Goal: Communication & Community: Answer question/provide support

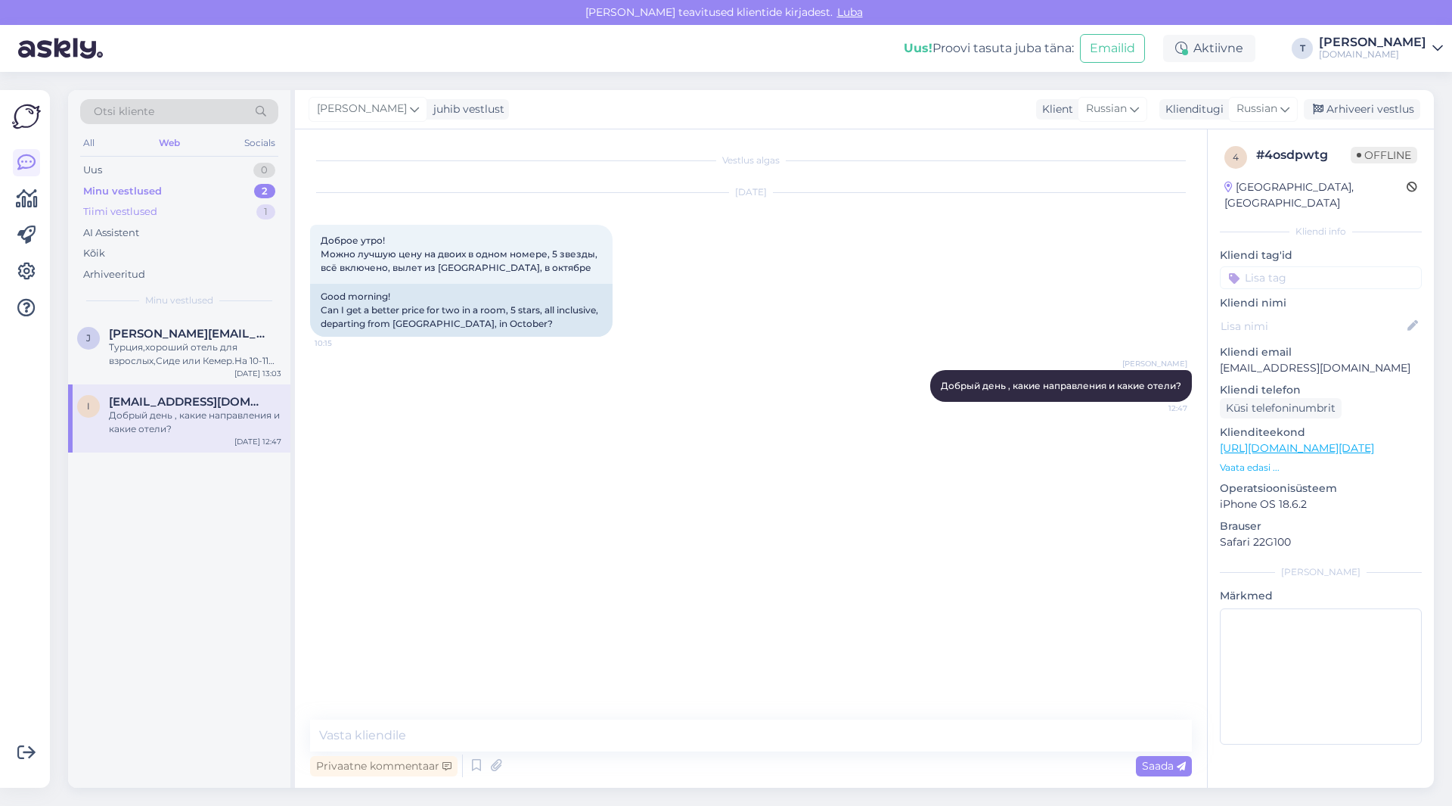
click at [192, 216] on div "Tiimi vestlused 1" at bounding box center [179, 211] width 198 height 21
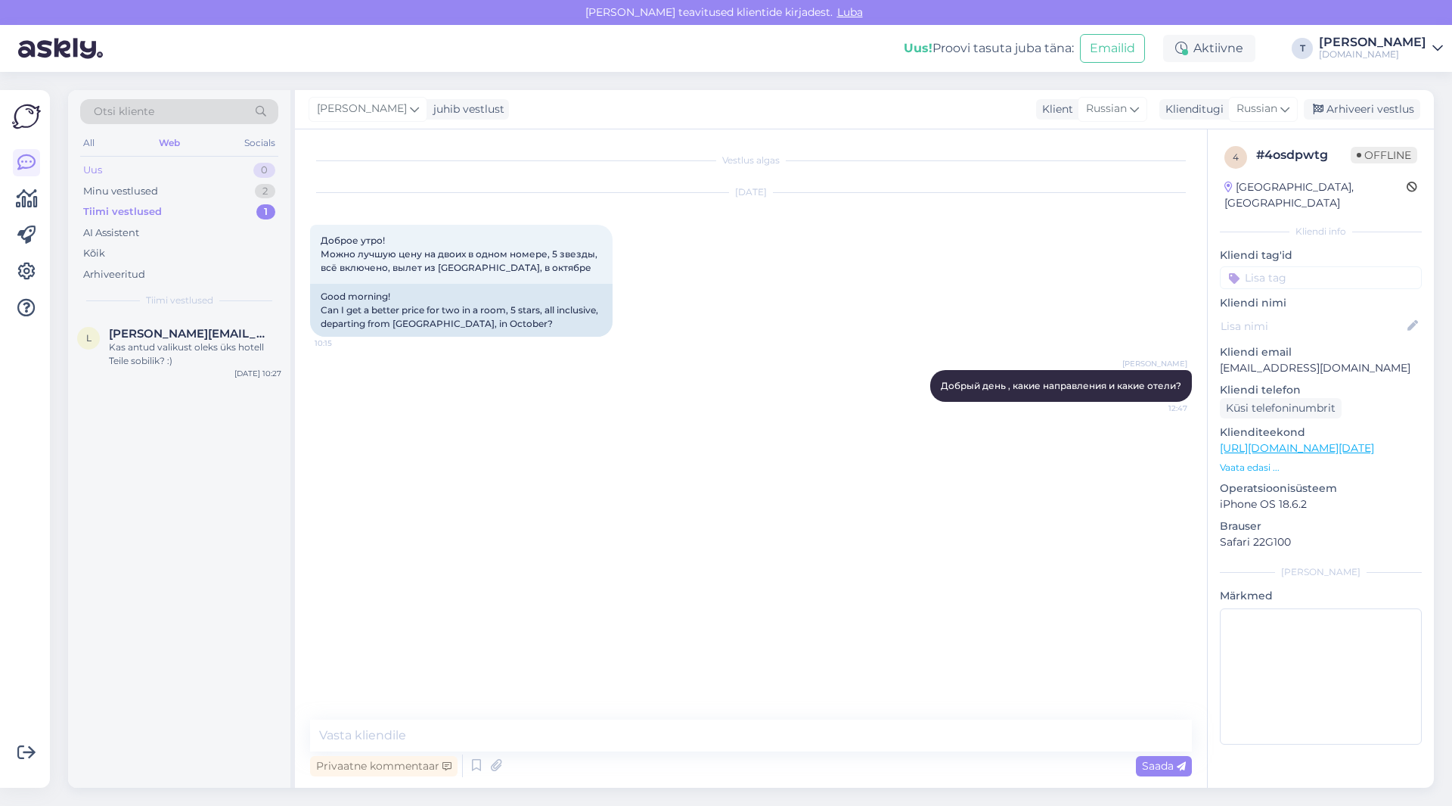
click at [190, 170] on div "Uus 0" at bounding box center [179, 170] width 198 height 21
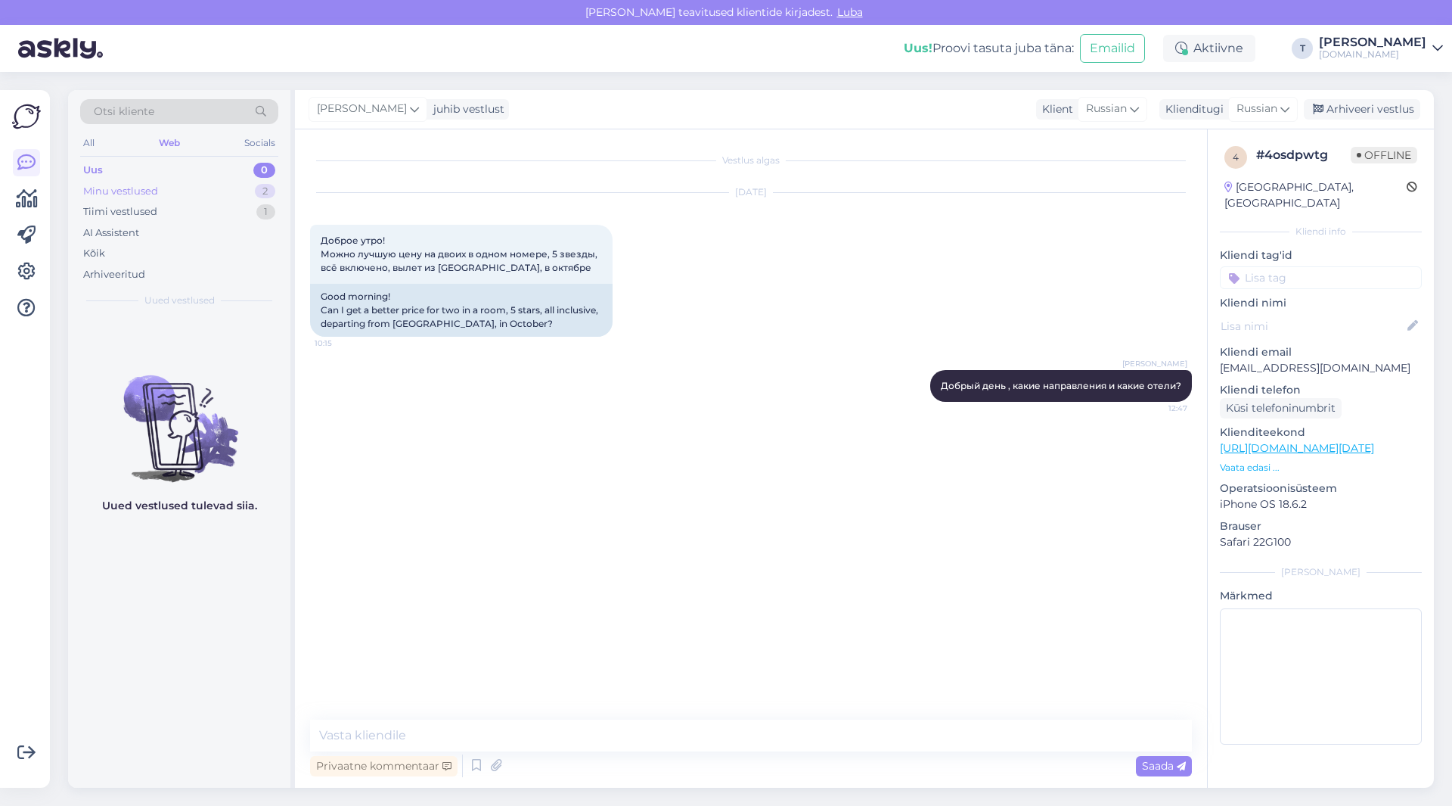
click at [190, 182] on div "Minu vestlused 2" at bounding box center [179, 191] width 198 height 21
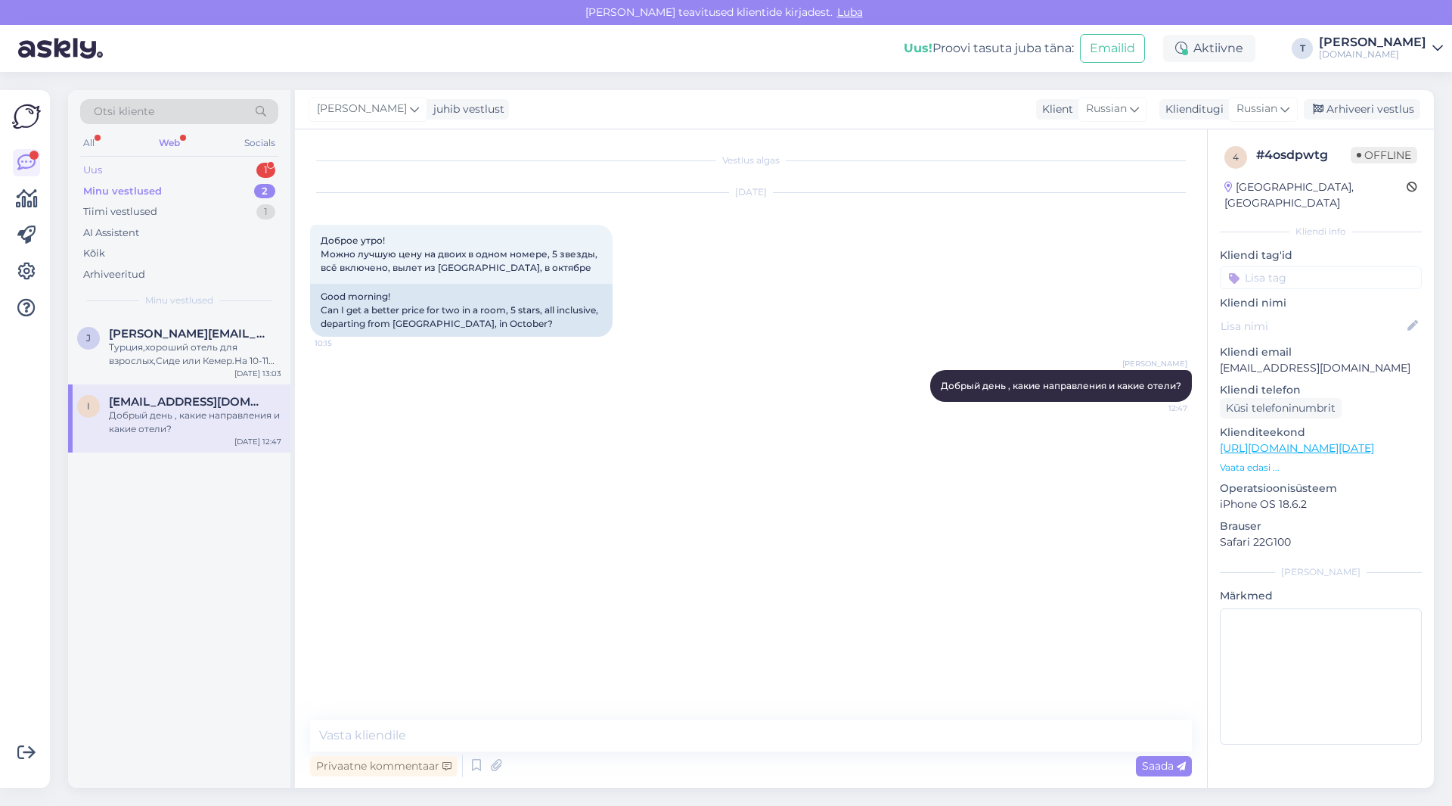
click at [179, 166] on div "Uus 1" at bounding box center [179, 170] width 198 height 21
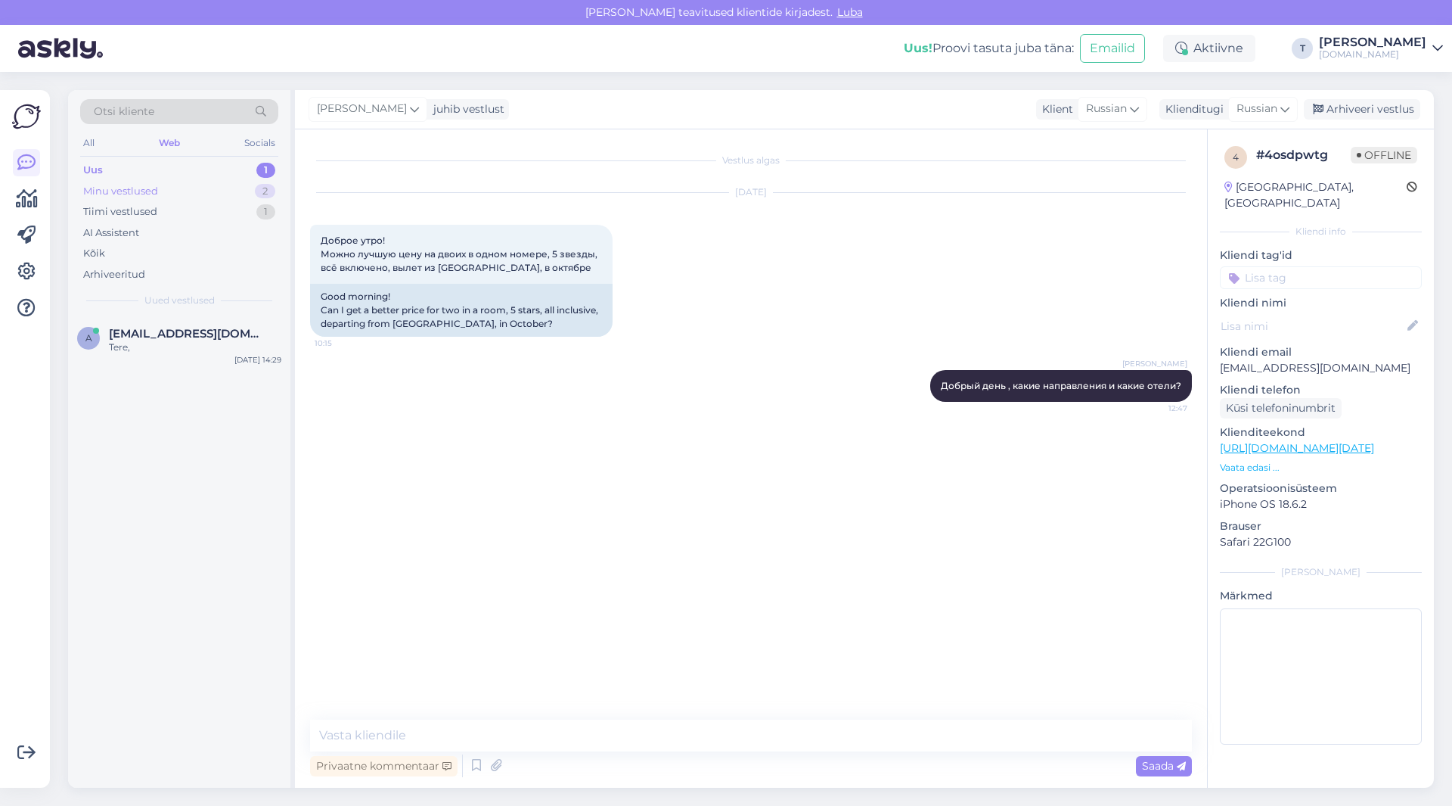
click at [178, 198] on div "Minu vestlused 2" at bounding box center [179, 191] width 198 height 21
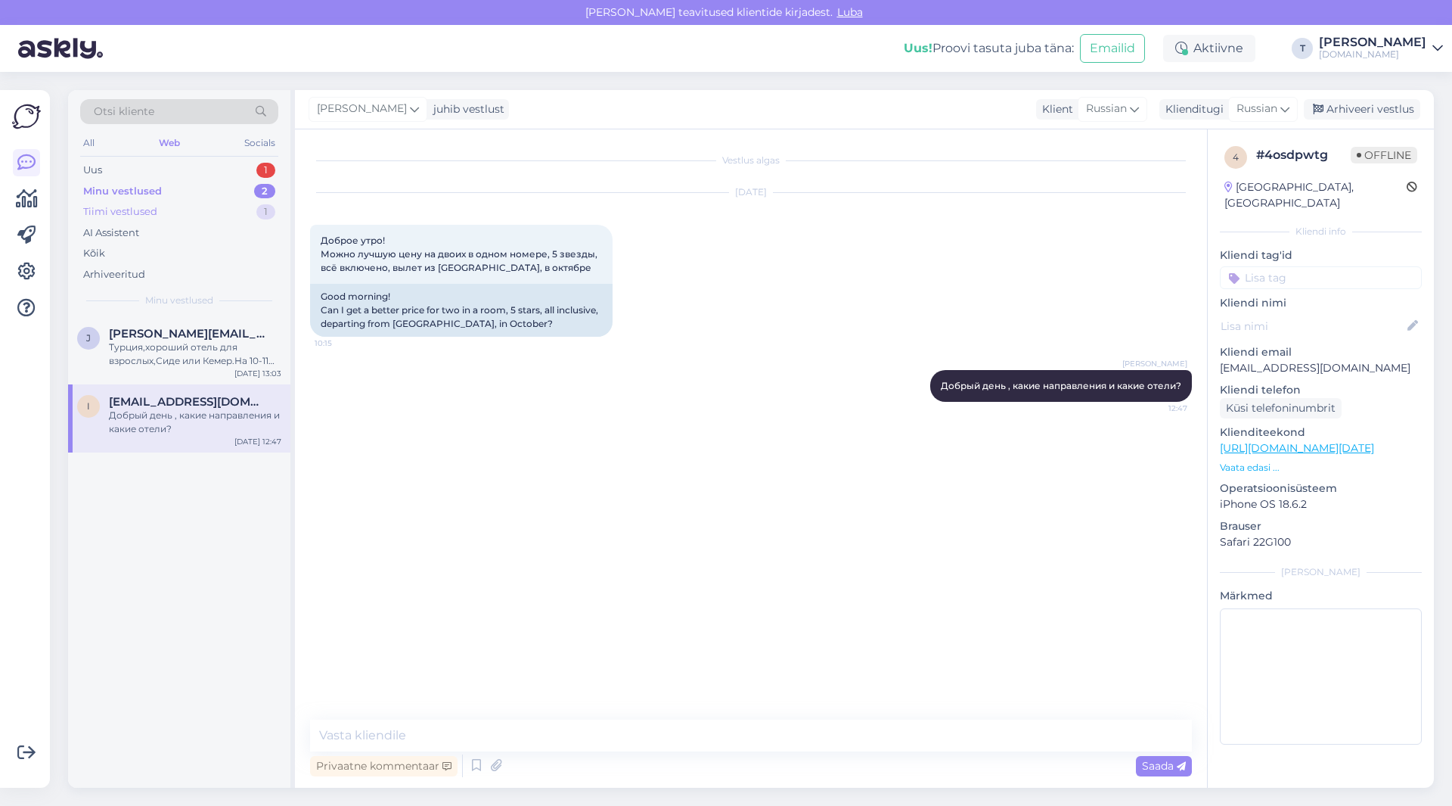
click at [175, 207] on div "Tiimi vestlused 1" at bounding box center [179, 211] width 198 height 21
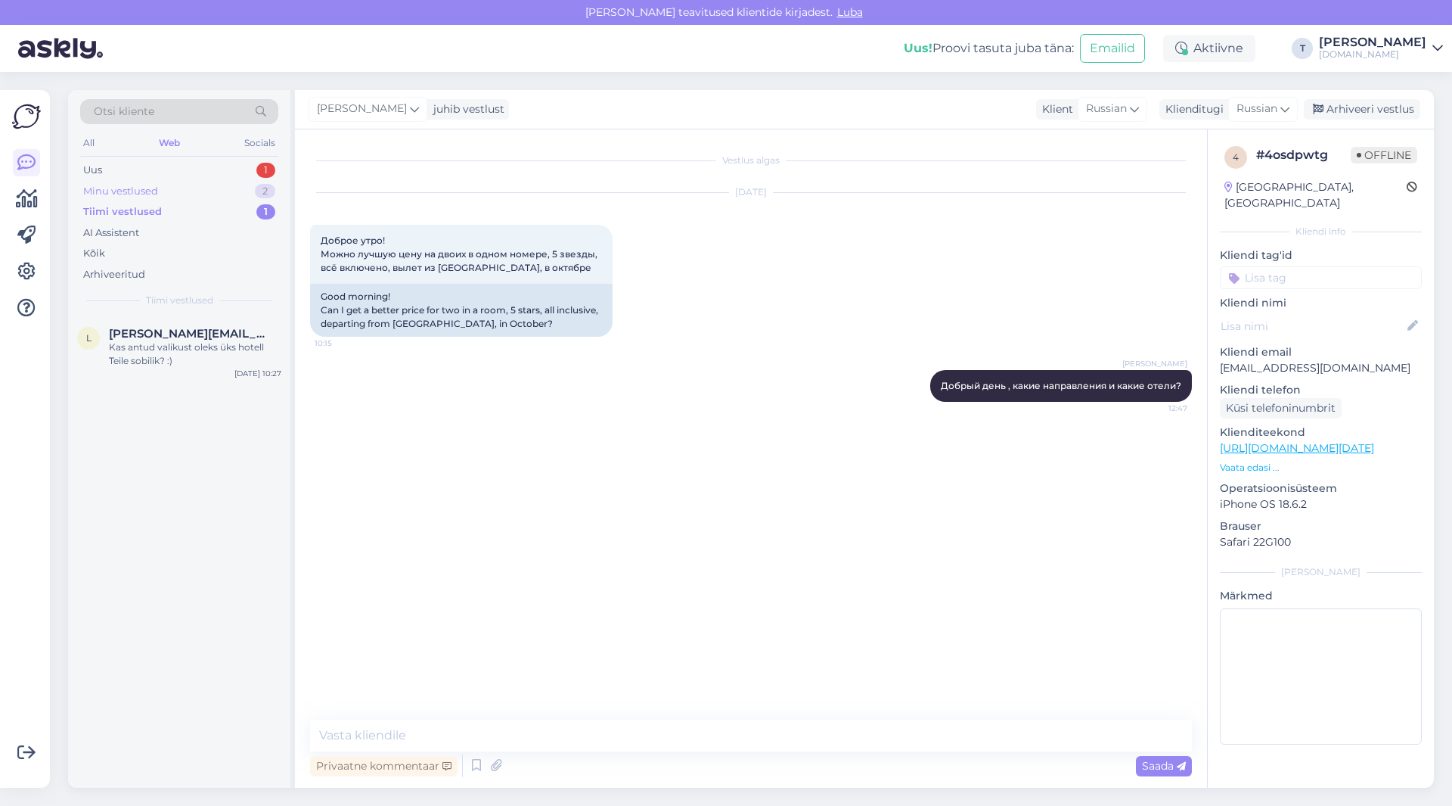
click at [170, 188] on div "Minu vestlused 2" at bounding box center [179, 191] width 198 height 21
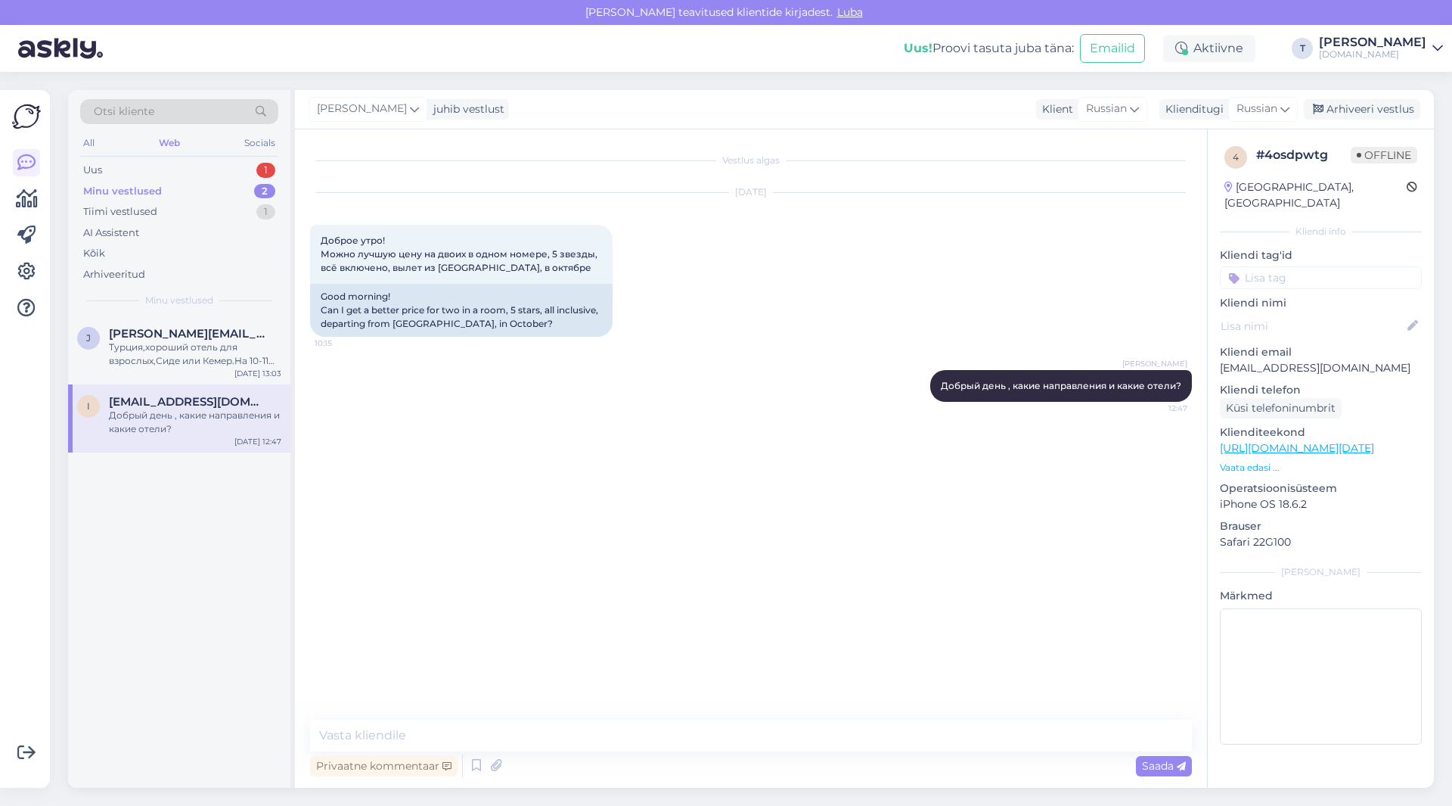
click at [151, 186] on div "Minu vestlused" at bounding box center [122, 191] width 79 height 15
click at [168, 337] on span "[PERSON_NAME][EMAIL_ADDRESS][DOMAIN_NAME]" at bounding box center [187, 334] width 157 height 14
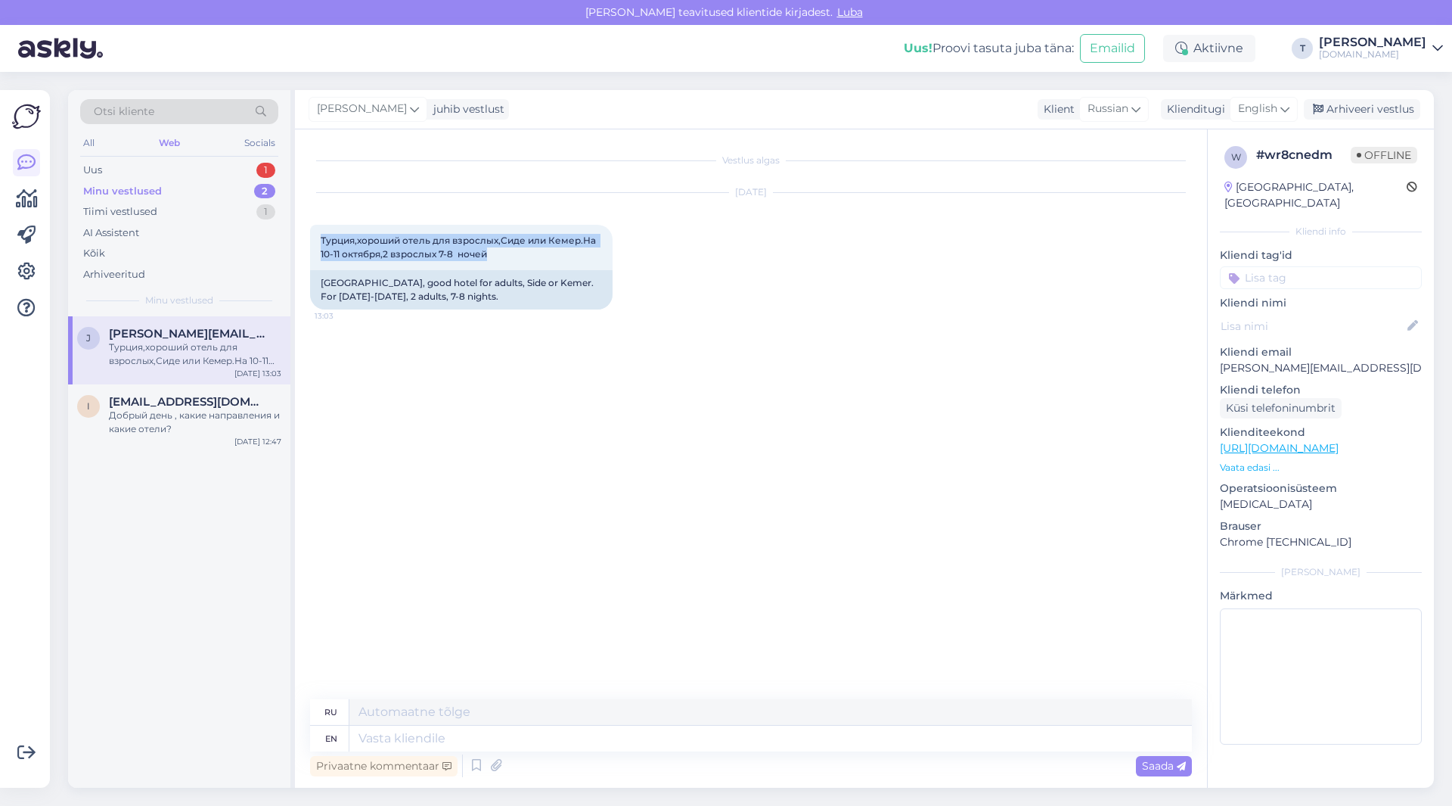
drag, startPoint x: 500, startPoint y: 255, endPoint x: 316, endPoint y: 240, distance: 184.4
click at [310, 234] on div "Турция,хороший отель для взрослых,Сиде или Кемер.На [DATE]-[DATE],2 взрослых 7-…" at bounding box center [461, 247] width 303 height 45
copy span "Турция,хороший отель для взрослых,Сиде или Кемер.На 10-11 октября,2 взрослых 7-…"
click at [1247, 461] on p "Vaata edasi ..." at bounding box center [1321, 468] width 202 height 14
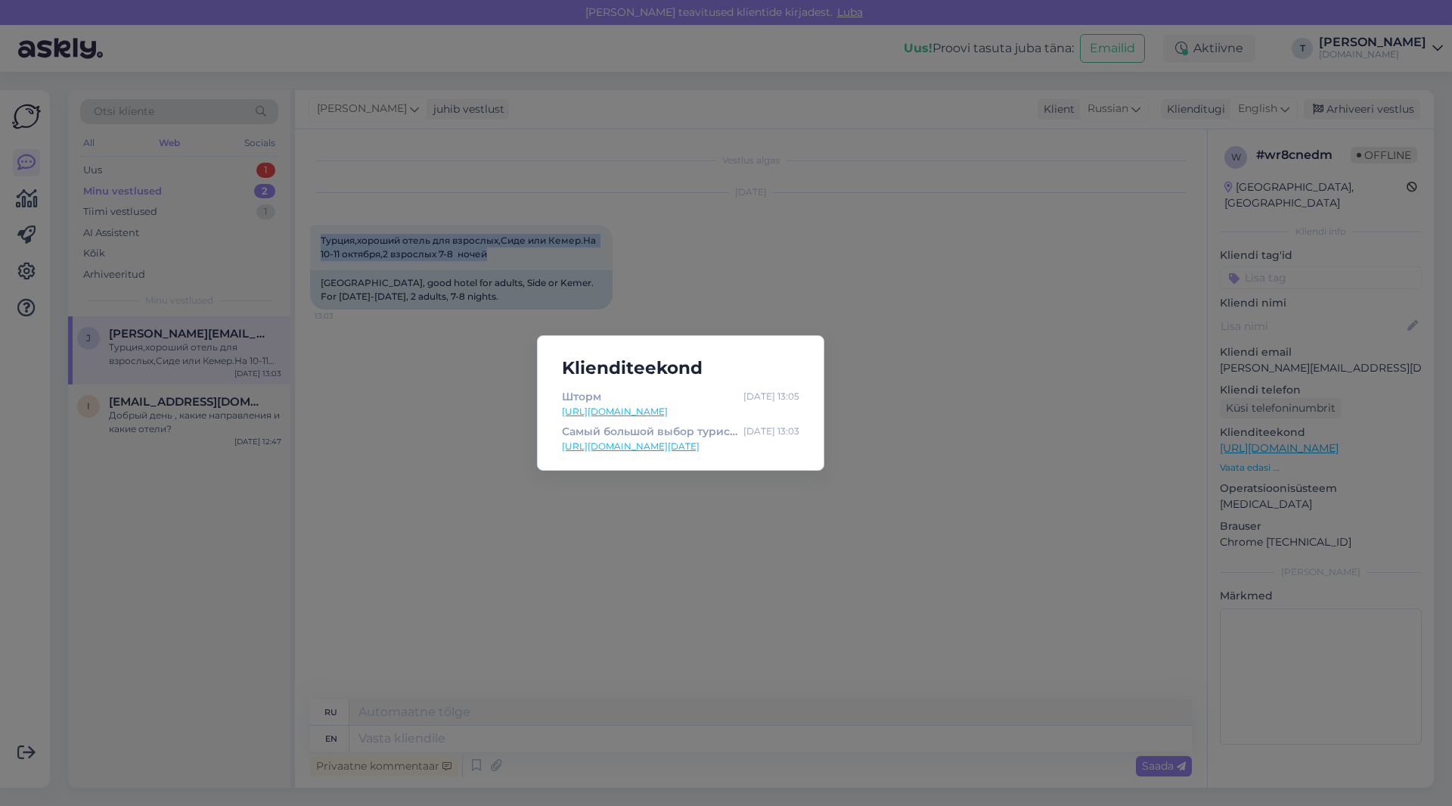
click at [596, 409] on link "[URL][DOMAIN_NAME]" at bounding box center [681, 412] width 238 height 14
click at [374, 377] on div "Klienditeekond Шторм [DATE] 13:05 [URL][DOMAIN_NAME] Самый большой выбор турист…" at bounding box center [726, 403] width 1452 height 806
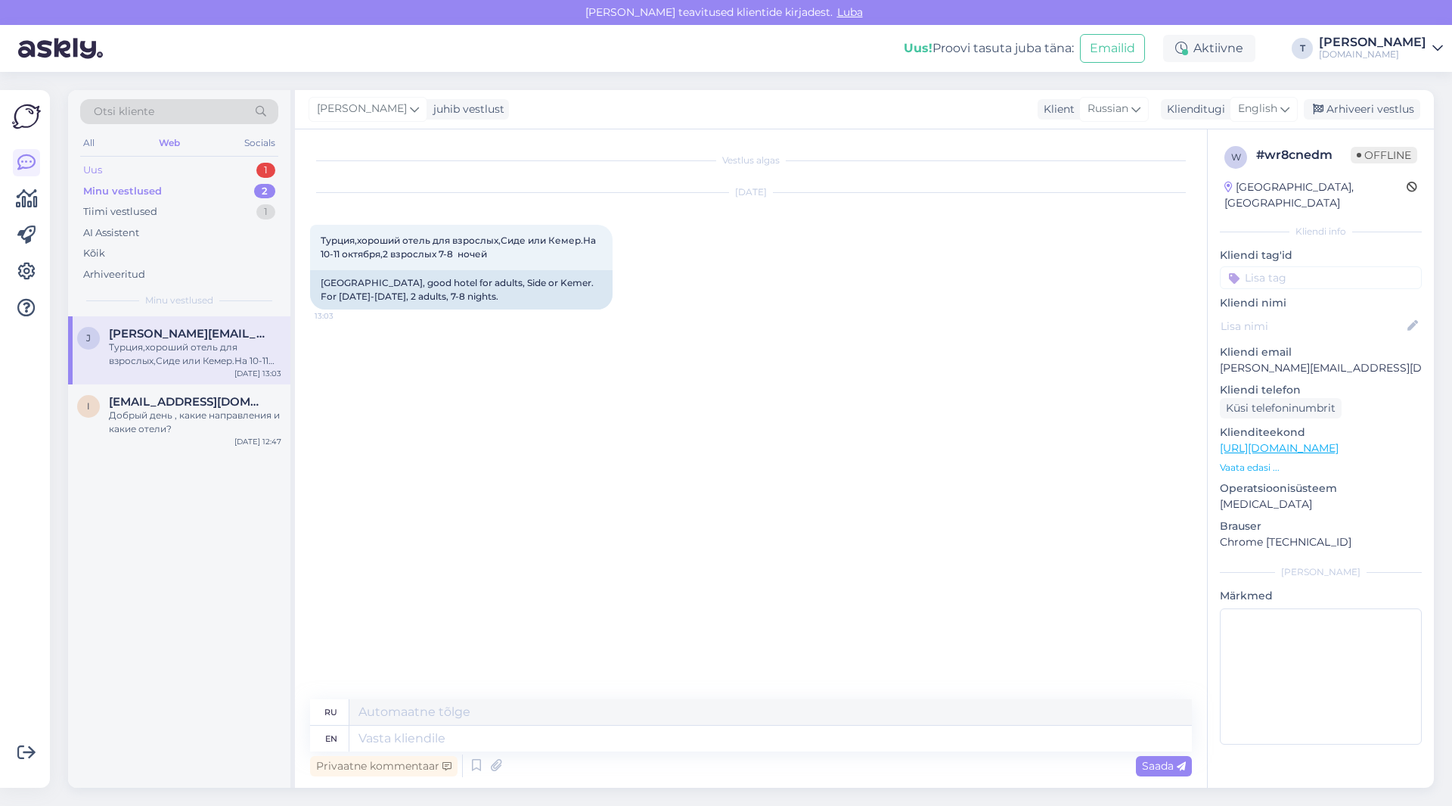
click at [207, 169] on div "Uus 1" at bounding box center [179, 170] width 198 height 21
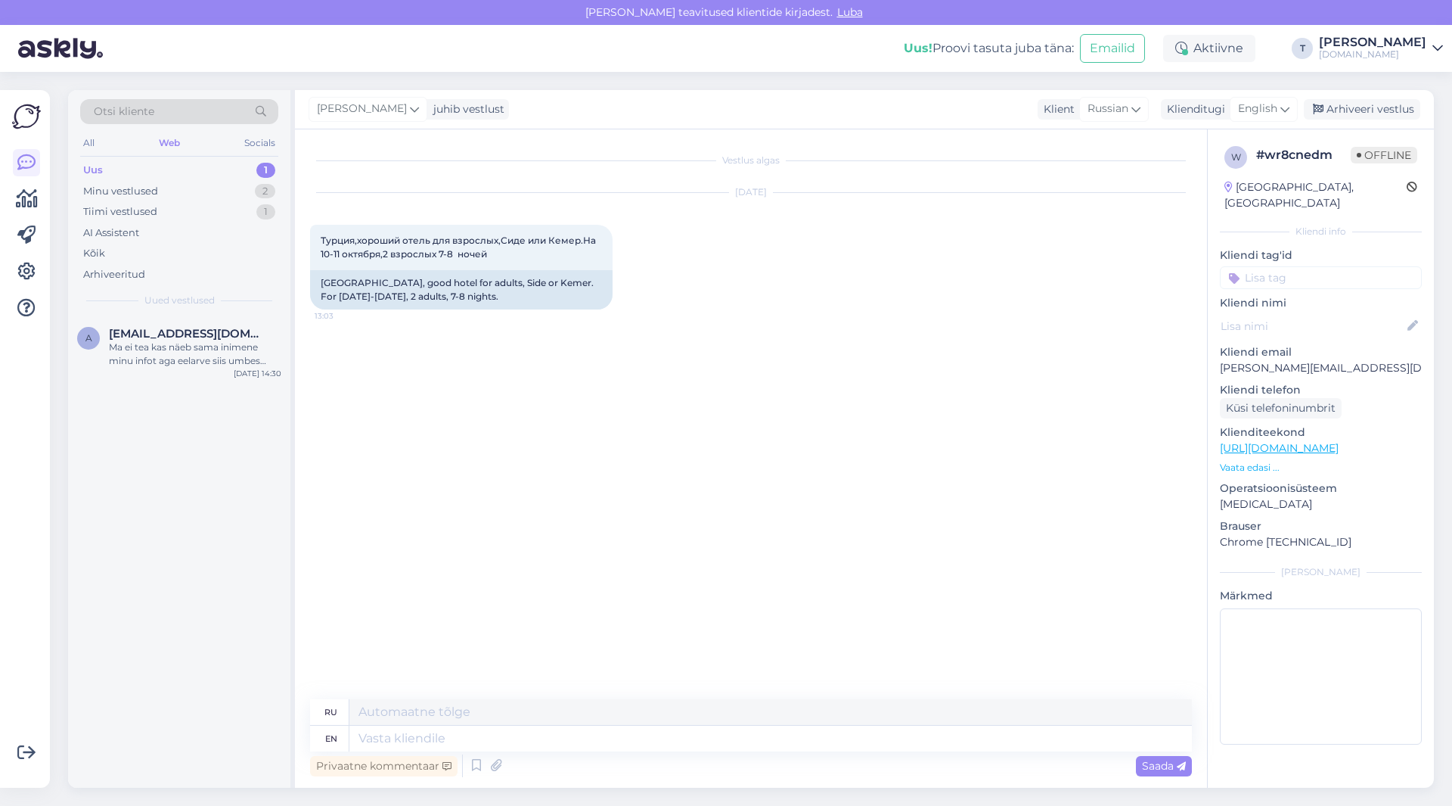
click at [1261, 360] on p "[PERSON_NAME][EMAIL_ADDRESS][DOMAIN_NAME]" at bounding box center [1321, 368] width 202 height 16
copy p "[PERSON_NAME][EMAIL_ADDRESS][DOMAIN_NAME]"
click at [1241, 461] on p "Vaata edasi ..." at bounding box center [1321, 468] width 202 height 14
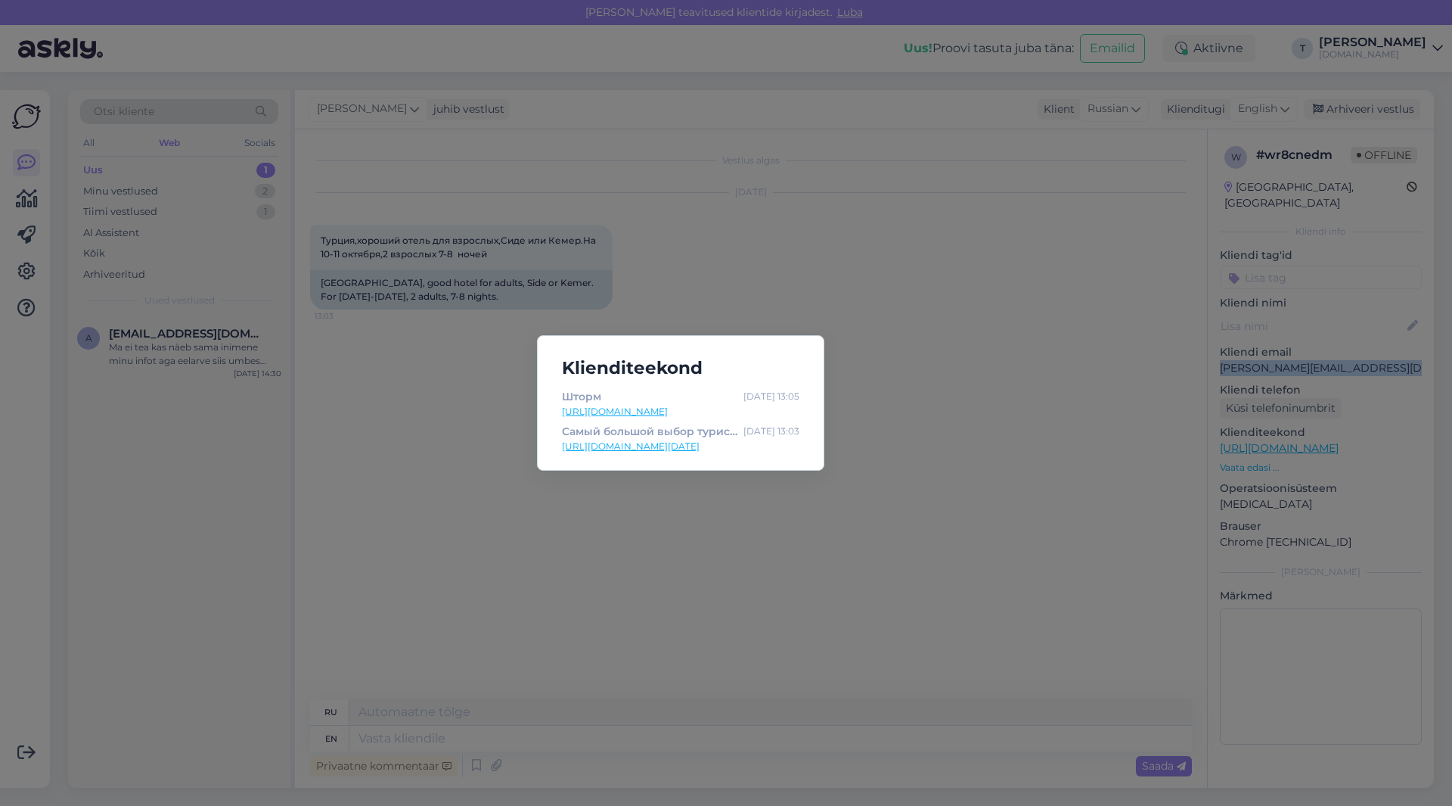
click at [591, 446] on link "[URL][DOMAIN_NAME][DATE]" at bounding box center [681, 447] width 238 height 14
click at [331, 408] on div "Klienditeekond Шторм [DATE] 13:05 [URL][DOMAIN_NAME] Самый большой выбор турист…" at bounding box center [726, 403] width 1452 height 806
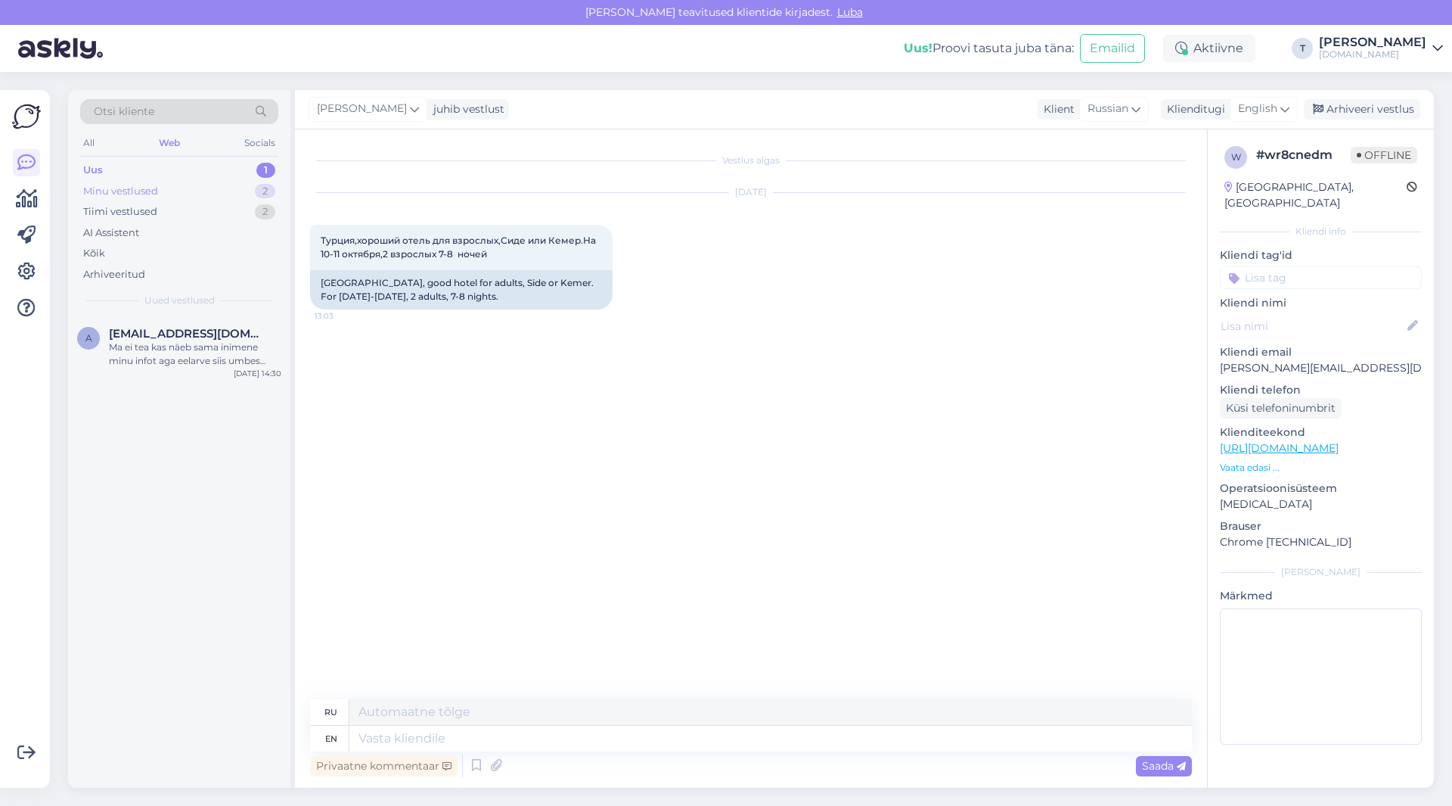
click at [182, 191] on div "Minu vestlused 2" at bounding box center [179, 191] width 198 height 21
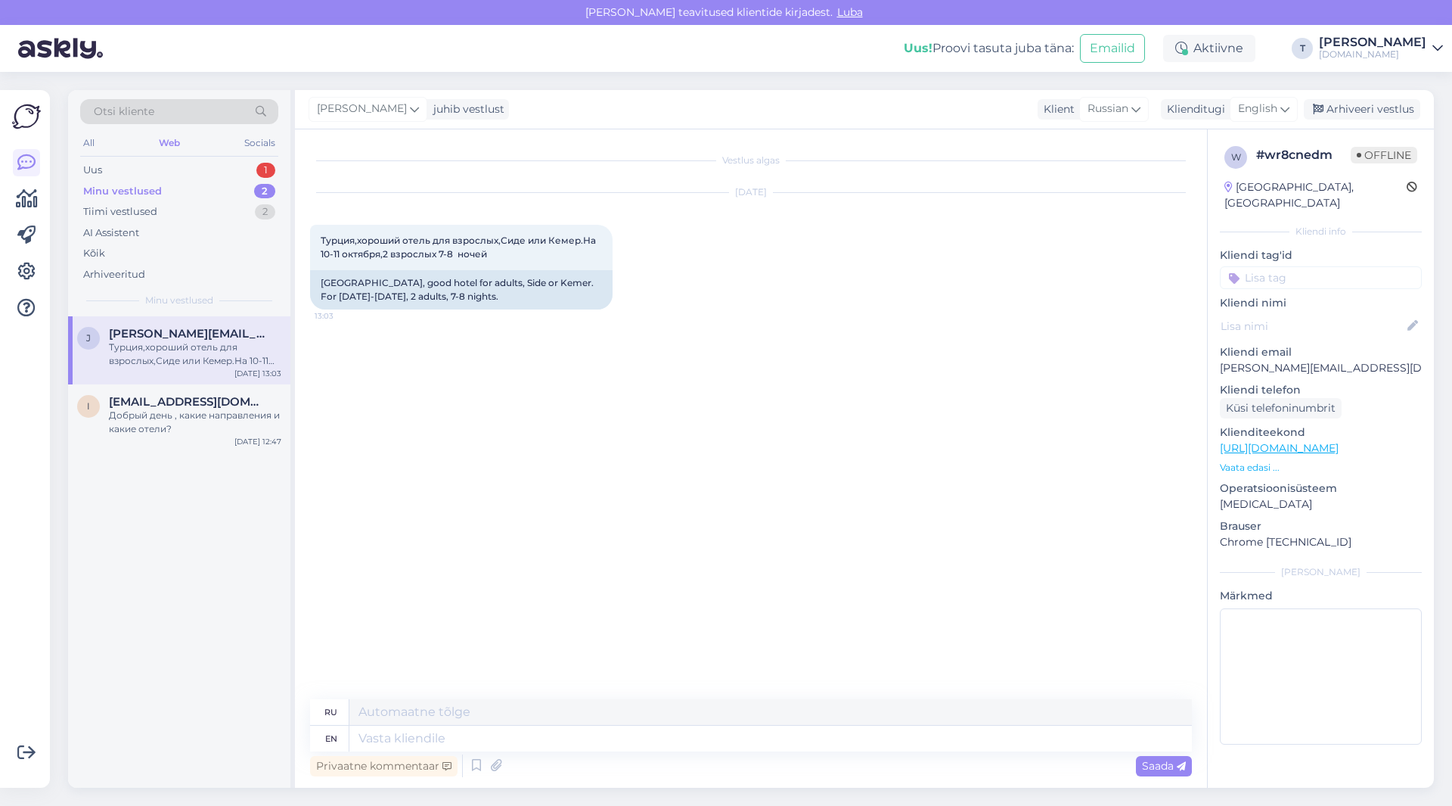
click at [160, 335] on span "[PERSON_NAME][EMAIL_ADDRESS][DOMAIN_NAME]" at bounding box center [187, 334] width 157 height 14
click at [1260, 103] on span "English" at bounding box center [1257, 109] width 39 height 17
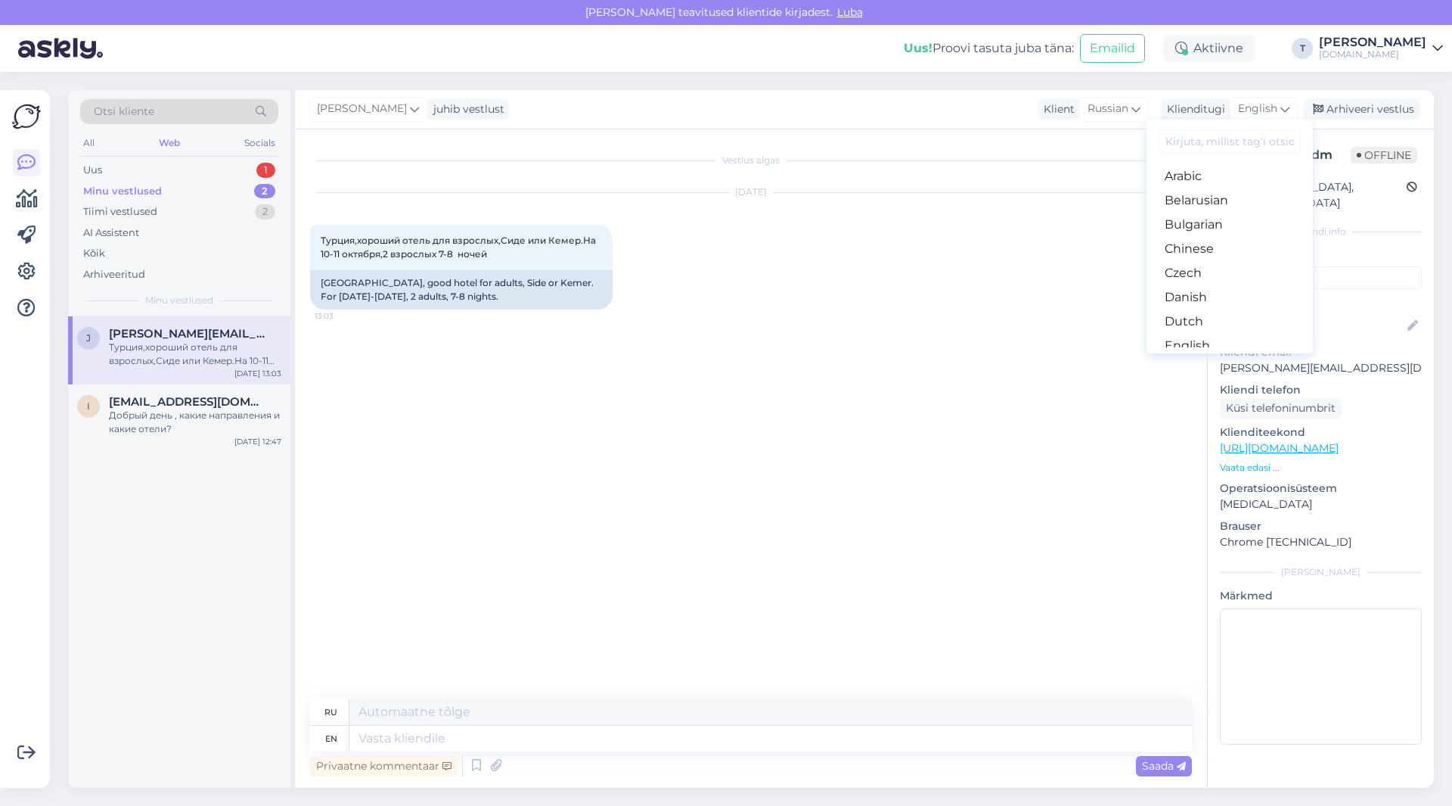
click at [1194, 769] on link "Russian" at bounding box center [1230, 781] width 166 height 24
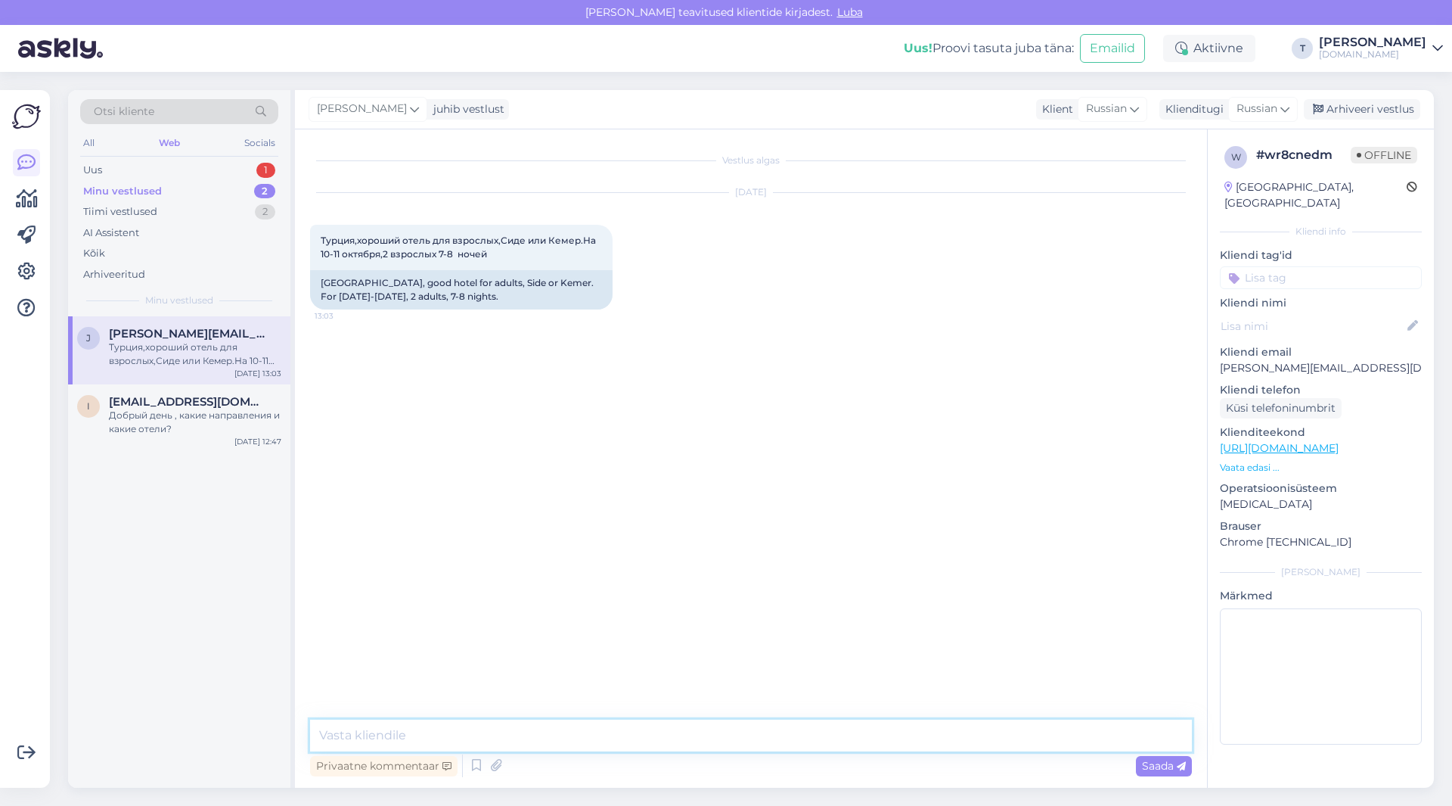
click at [615, 742] on textarea at bounding box center [751, 735] width 882 height 32
type textarea "L"
type textarea "j"
type textarea "отправила на почту [PERSON_NAME]"
click at [1353, 111] on div "Arhiveeri vestlus" at bounding box center [1362, 109] width 116 height 20
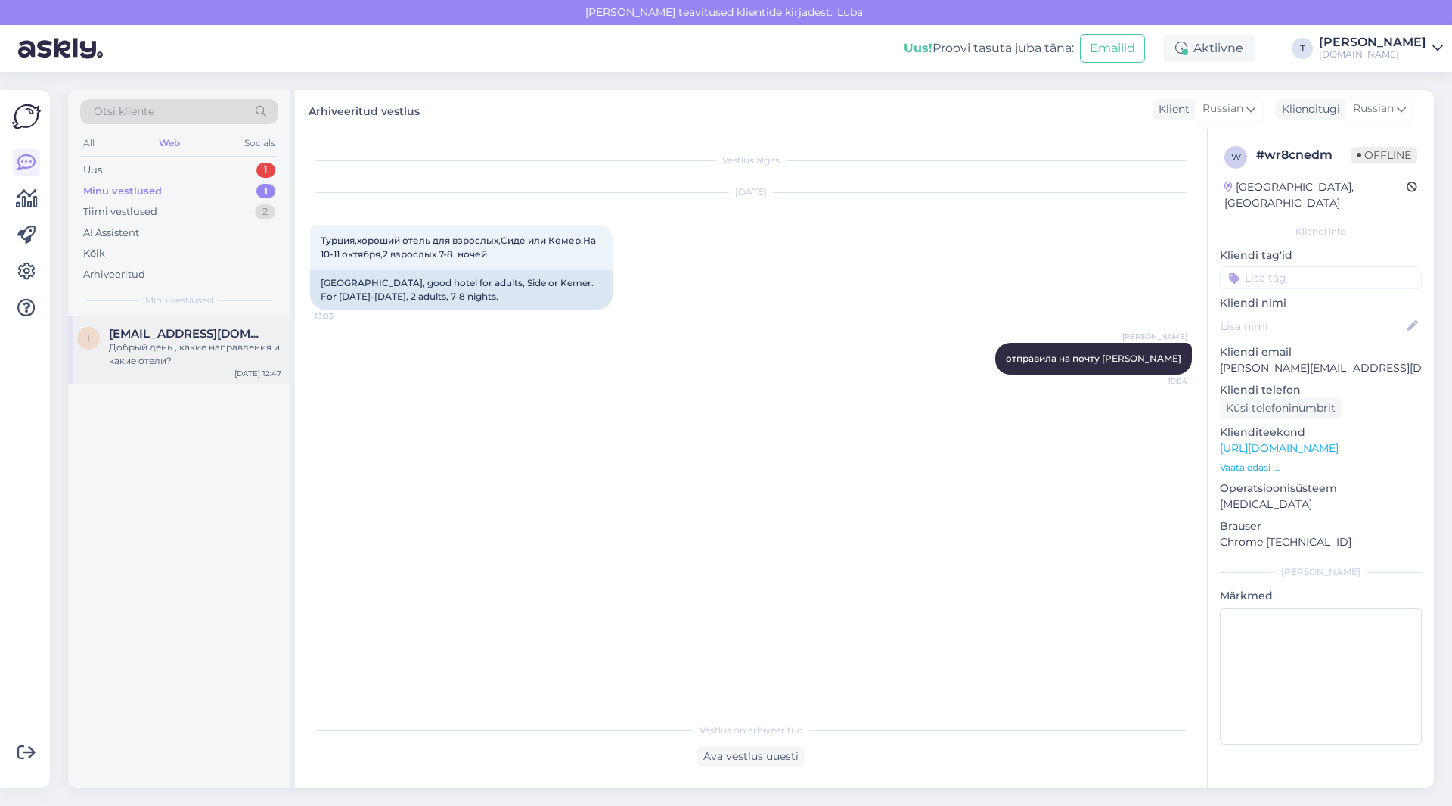
click at [197, 347] on div "Добрый день , какие направления и какие отели?" at bounding box center [195, 353] width 172 height 27
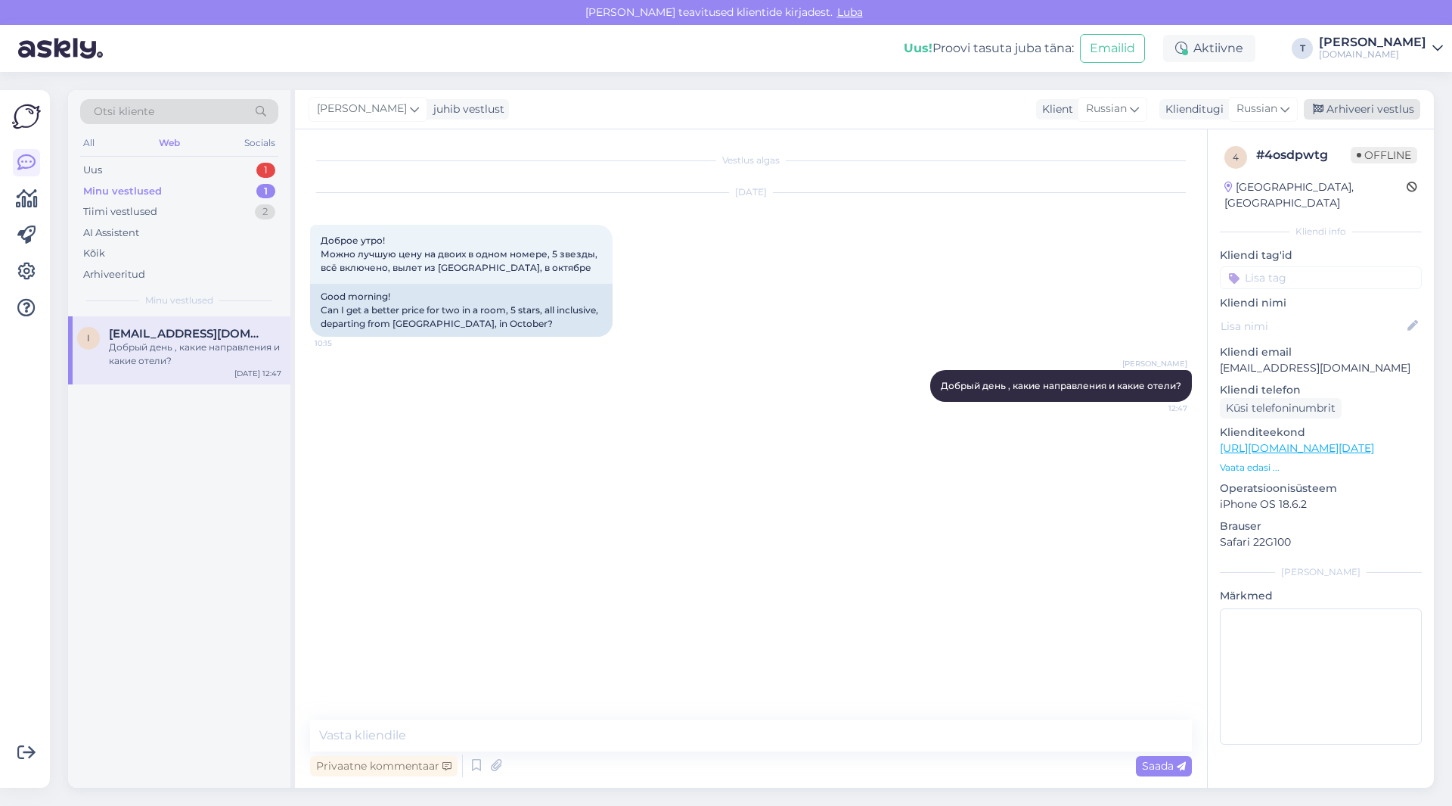
click at [1382, 112] on div "Arhiveeri vestlus" at bounding box center [1362, 109] width 116 height 20
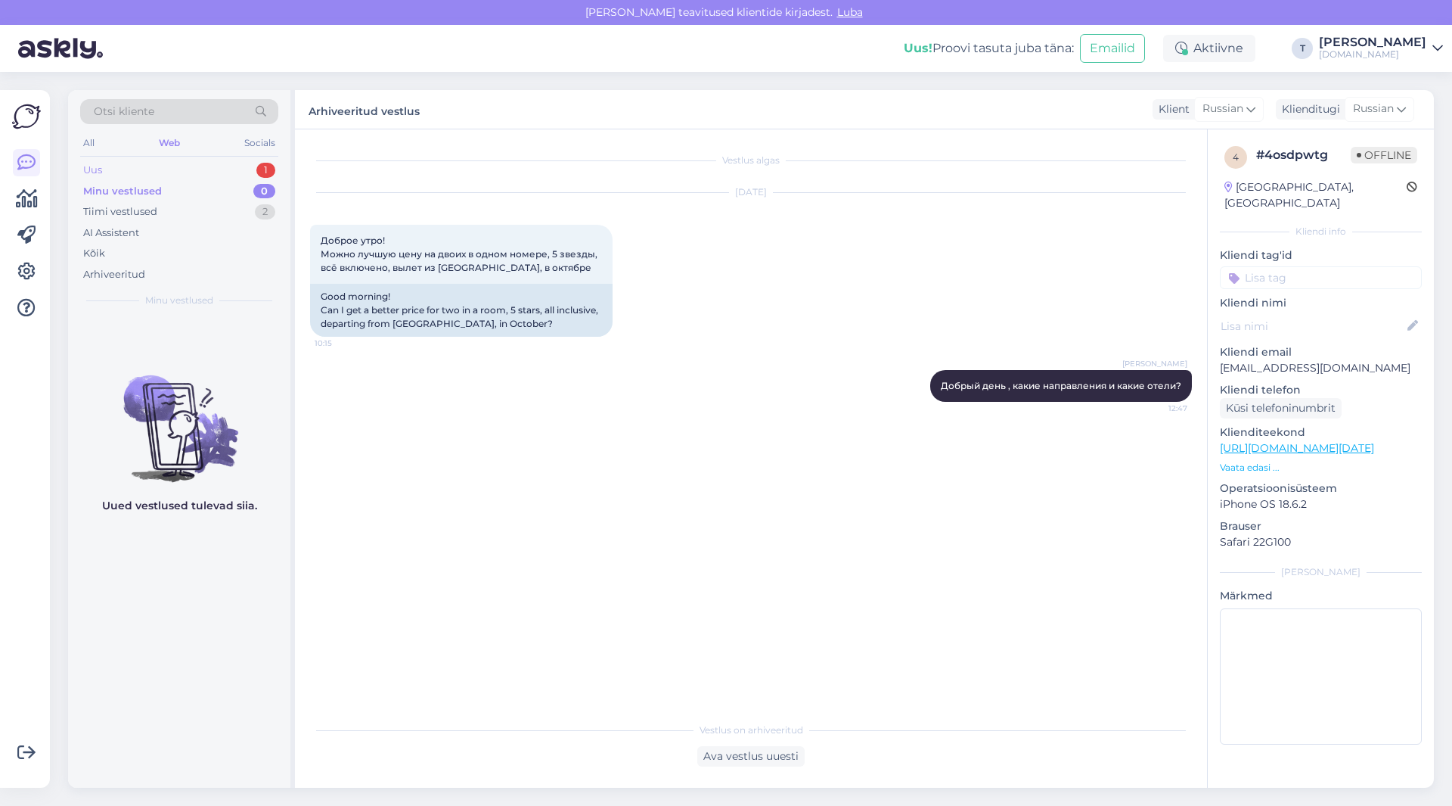
click at [207, 162] on div "Uus 1" at bounding box center [179, 170] width 198 height 21
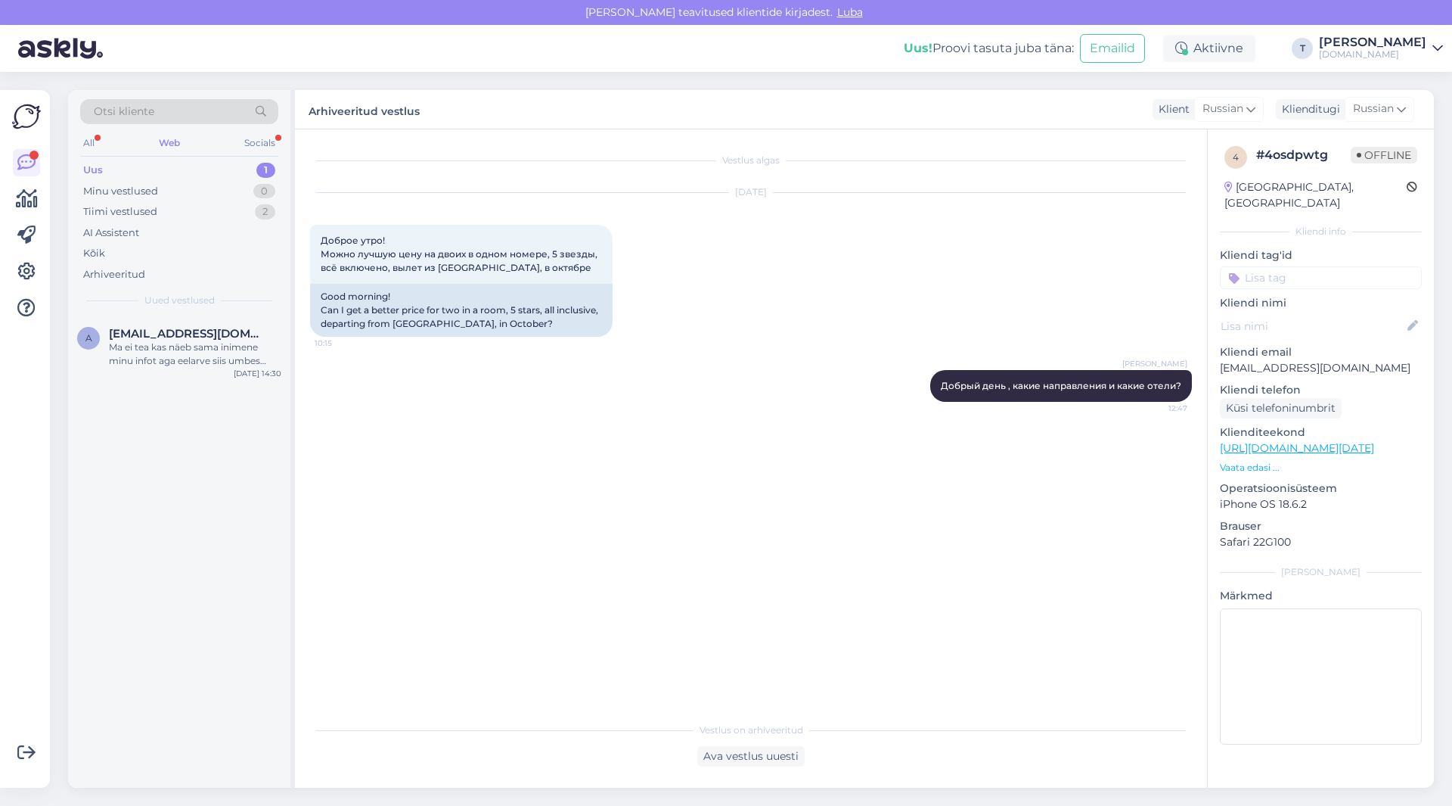
click at [209, 167] on div "Uus 1" at bounding box center [179, 170] width 198 height 21
click at [207, 185] on div "Minu vestlused 0" at bounding box center [179, 191] width 198 height 21
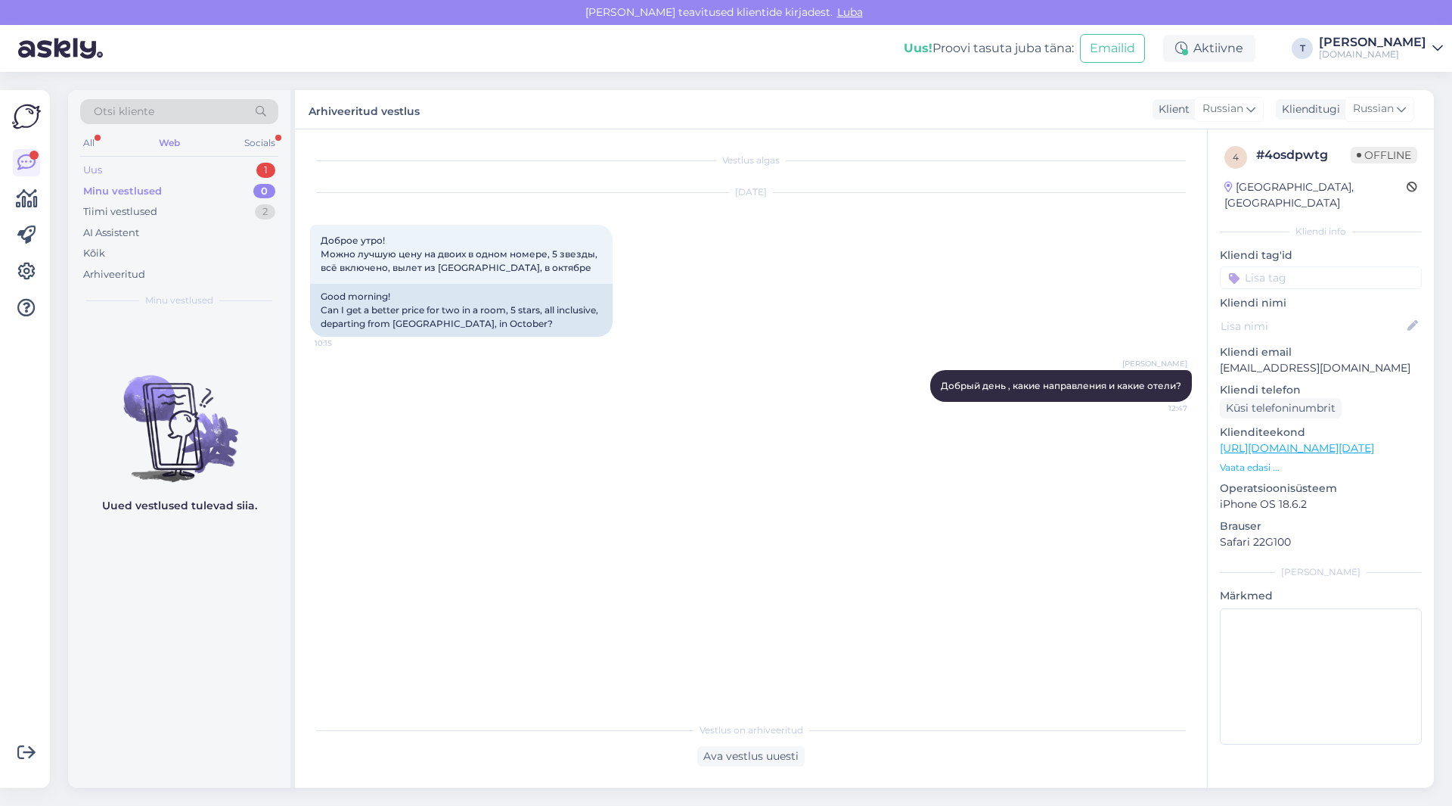
click at [206, 166] on div "Uus 1" at bounding box center [179, 170] width 198 height 21
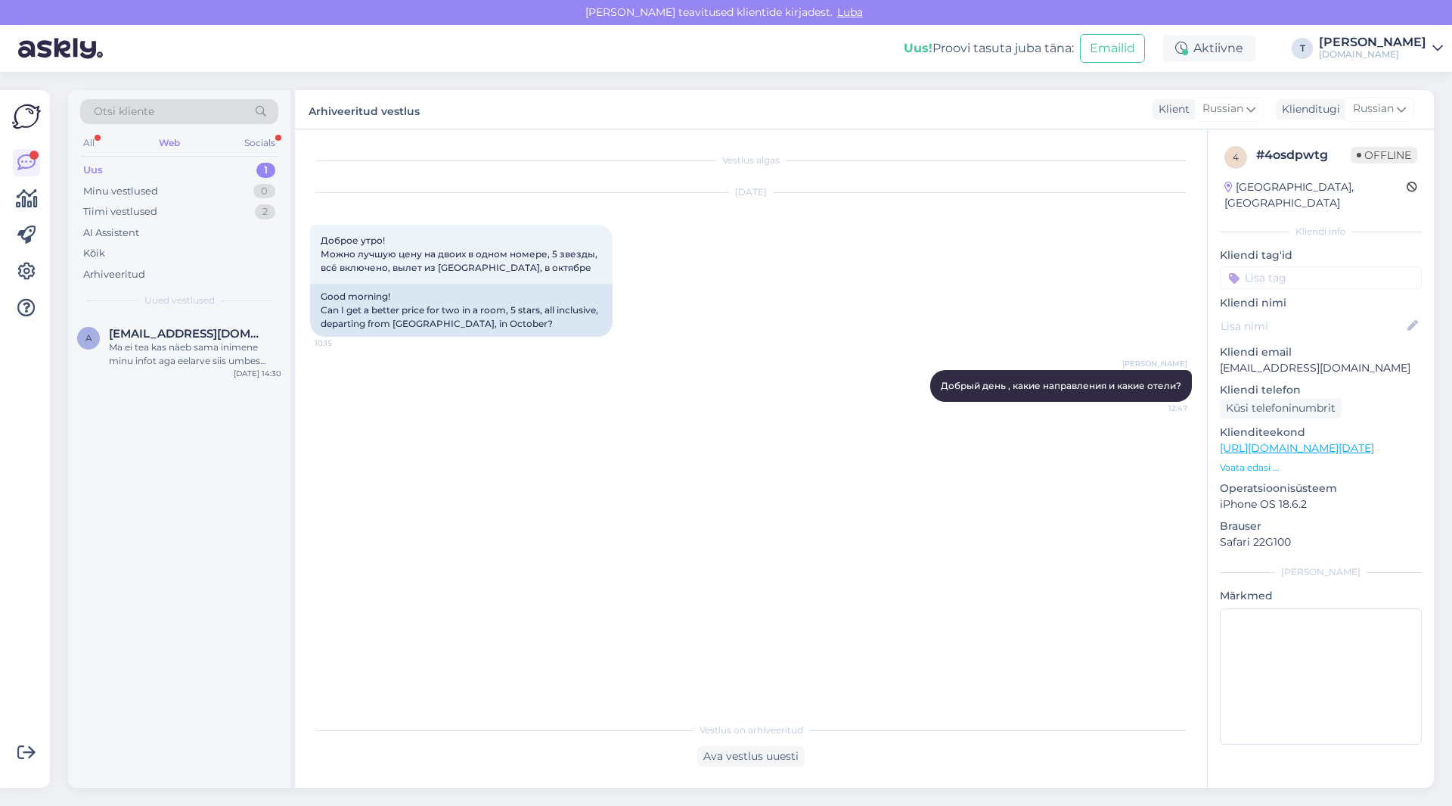
click at [207, 179] on div "Uus 1" at bounding box center [179, 170] width 198 height 21
click at [188, 160] on div "Uus 1" at bounding box center [179, 170] width 198 height 21
click at [188, 167] on div "Uus 1" at bounding box center [179, 170] width 198 height 21
click at [253, 147] on div "Socials" at bounding box center [259, 143] width 37 height 20
click at [209, 333] on div "𝓜𝓪𝓪𝓻𝓳𝓪 1" at bounding box center [195, 334] width 172 height 14
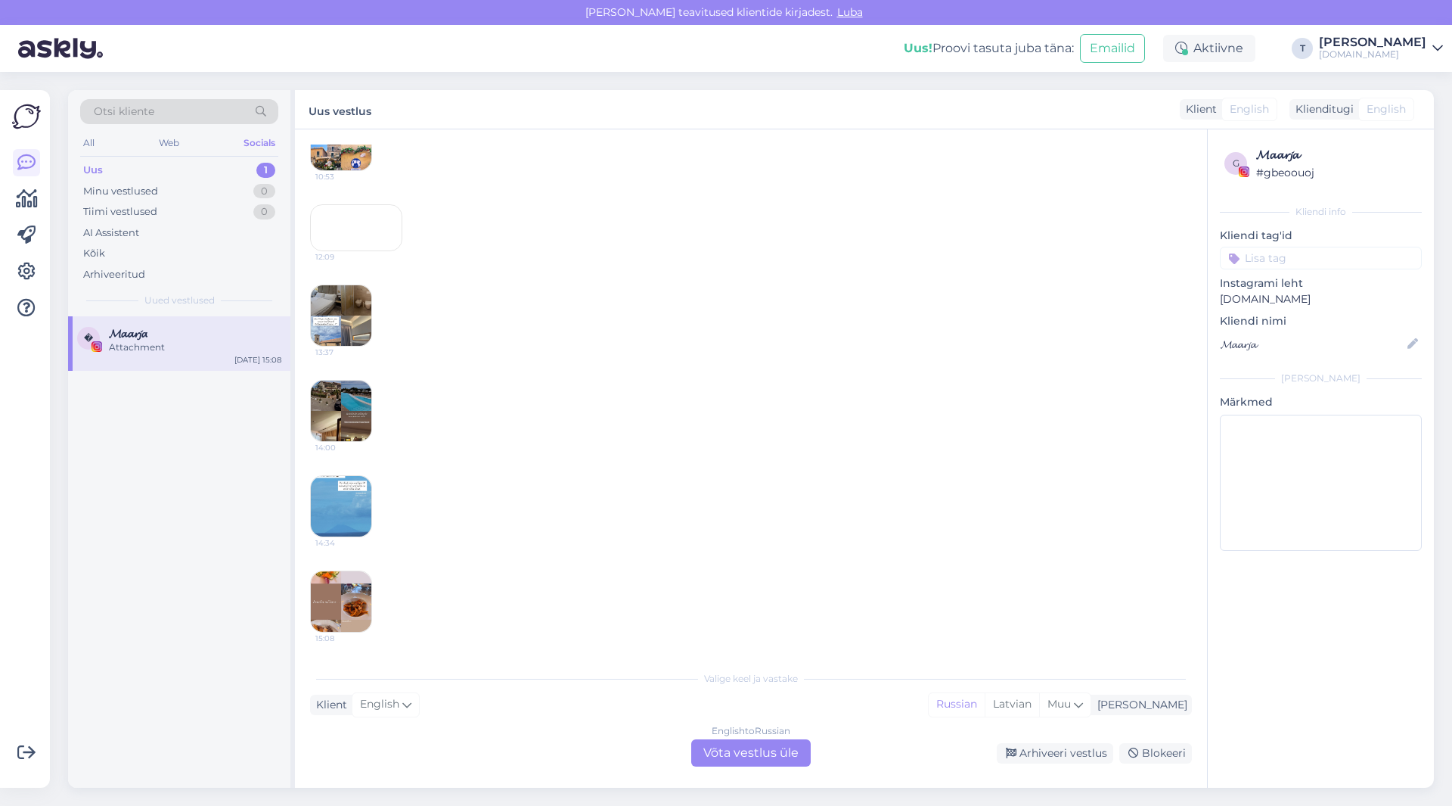
scroll to position [645, 0]
click at [342, 605] on img at bounding box center [341, 601] width 61 height 61
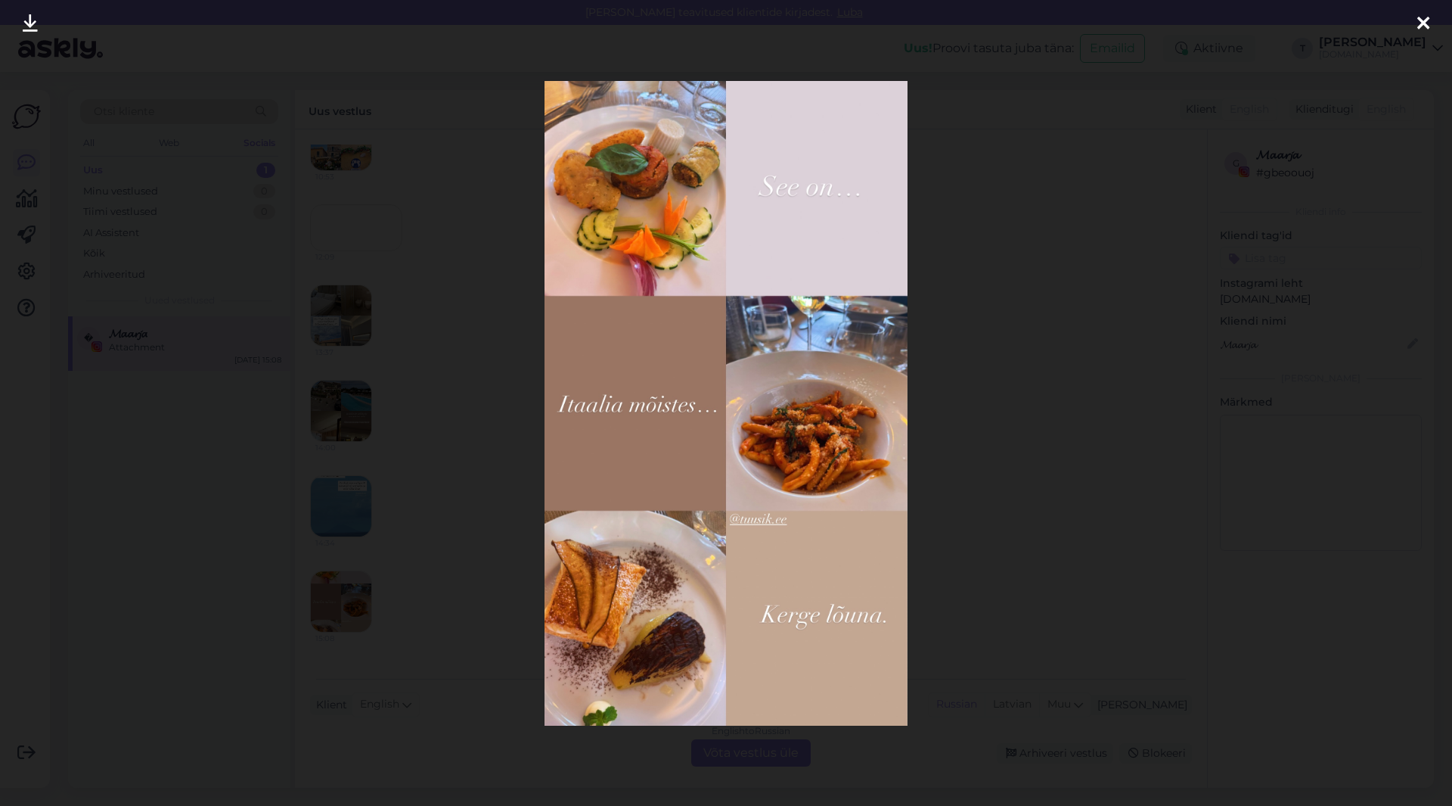
click at [1424, 20] on icon at bounding box center [1424, 24] width 12 height 20
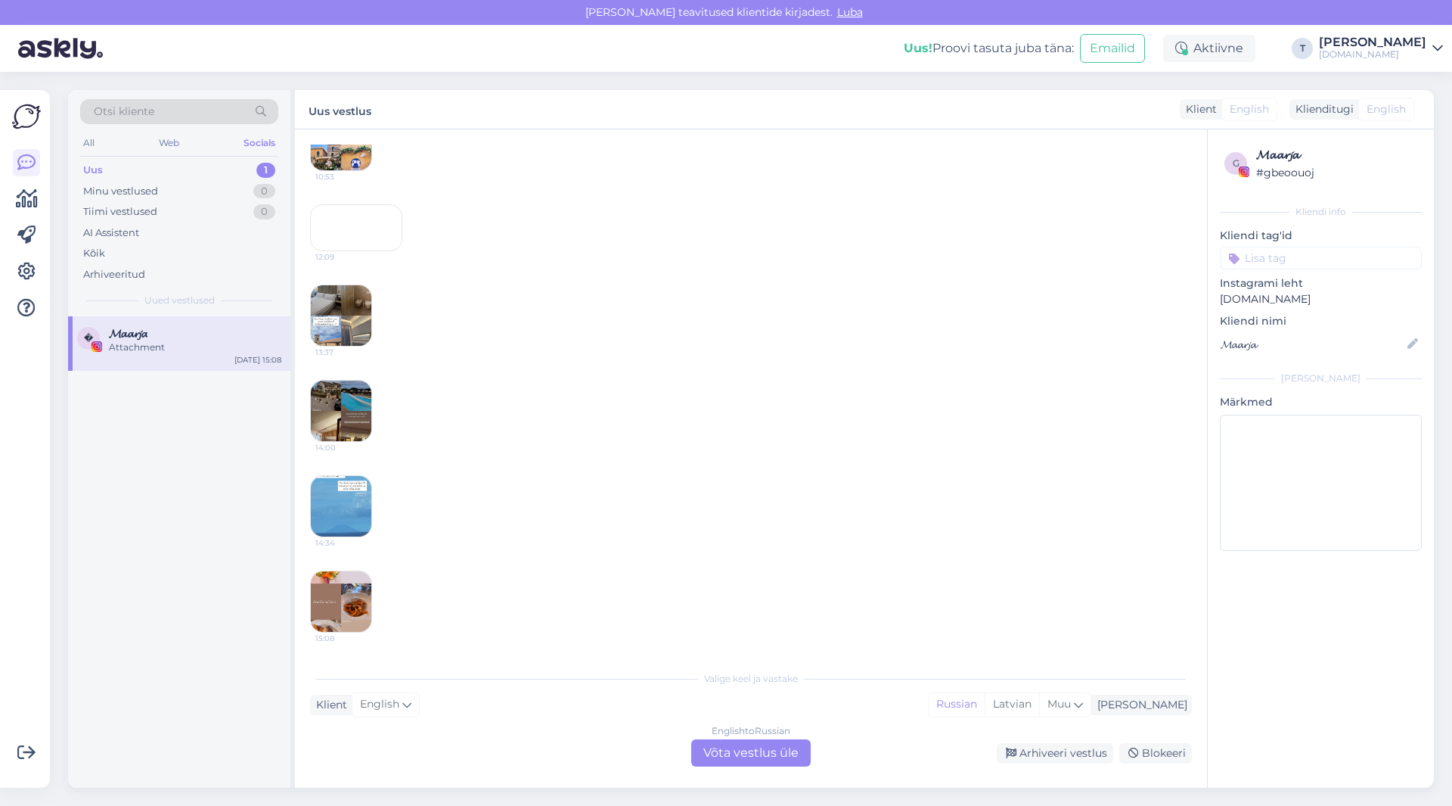
click at [328, 491] on img at bounding box center [341, 506] width 61 height 61
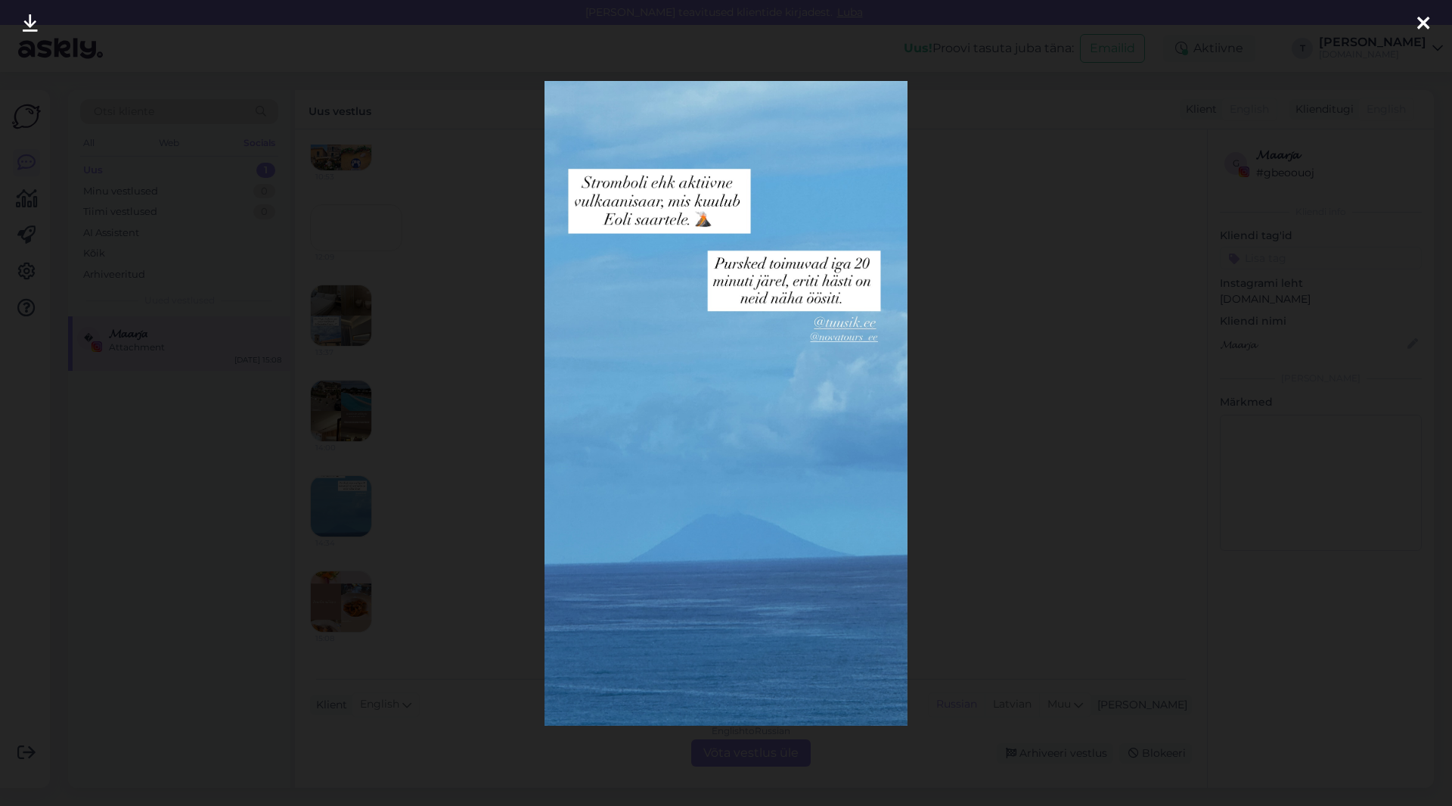
click at [1421, 23] on icon at bounding box center [1424, 24] width 12 height 20
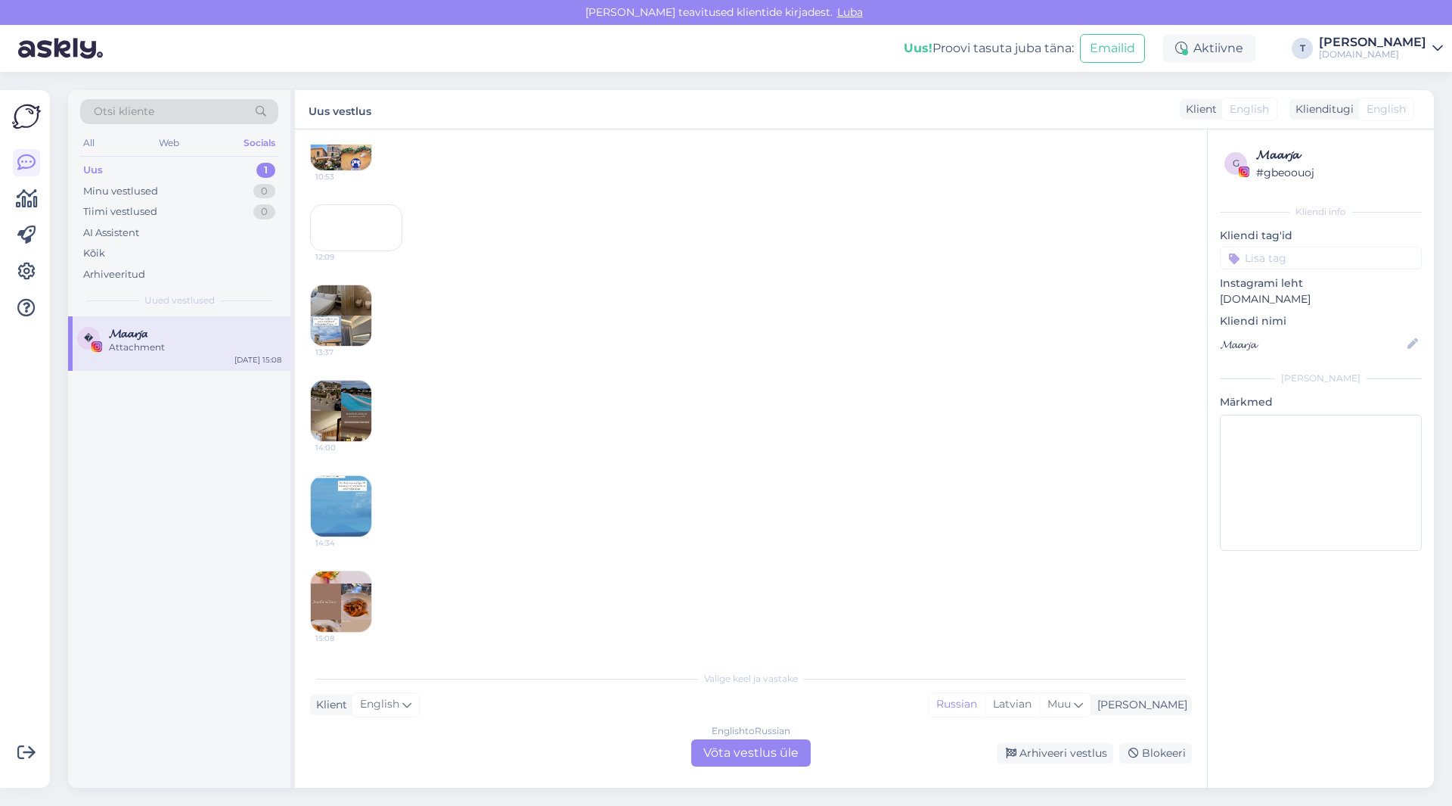
click at [344, 204] on div "12:09" at bounding box center [356, 227] width 92 height 47
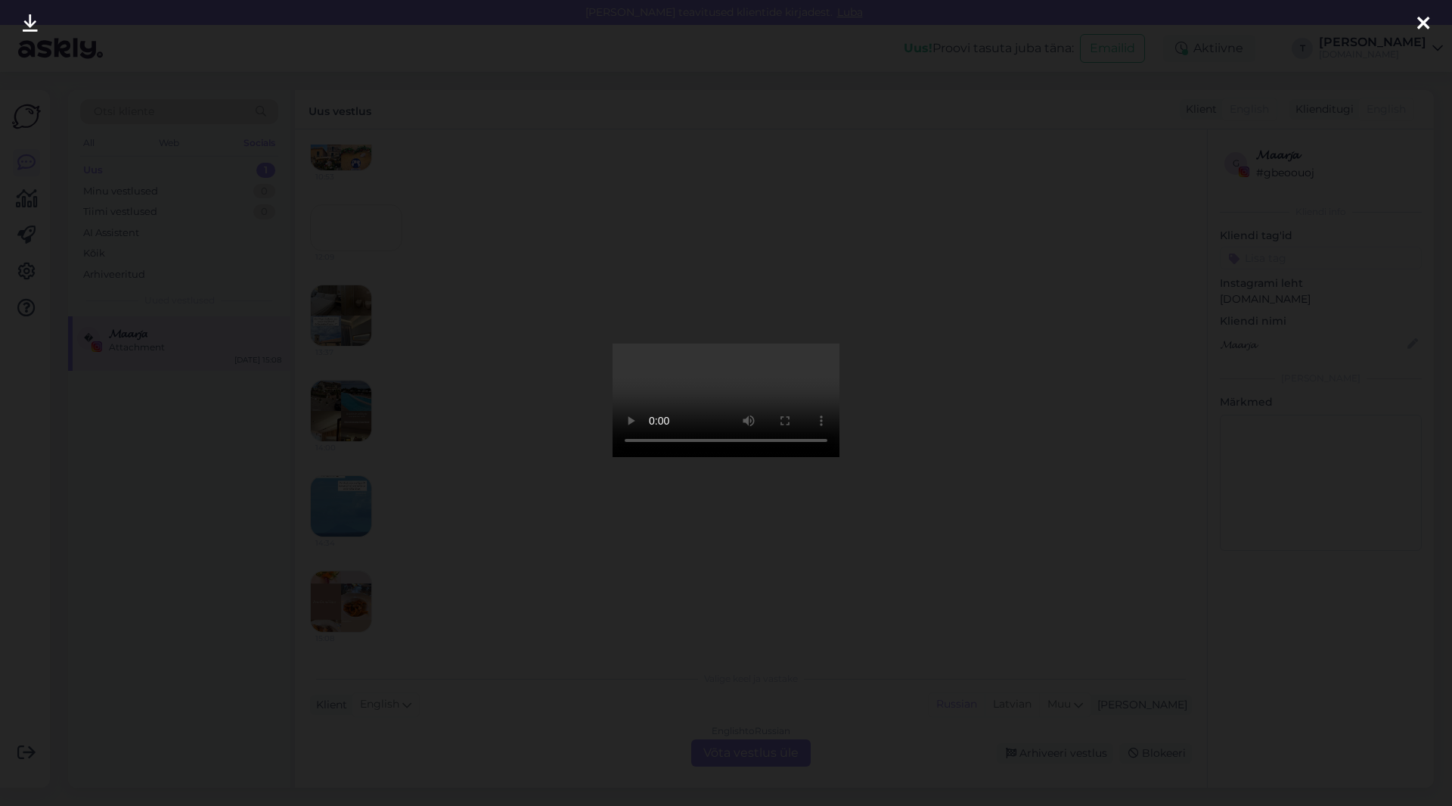
click at [1429, 22] on icon at bounding box center [1424, 24] width 12 height 20
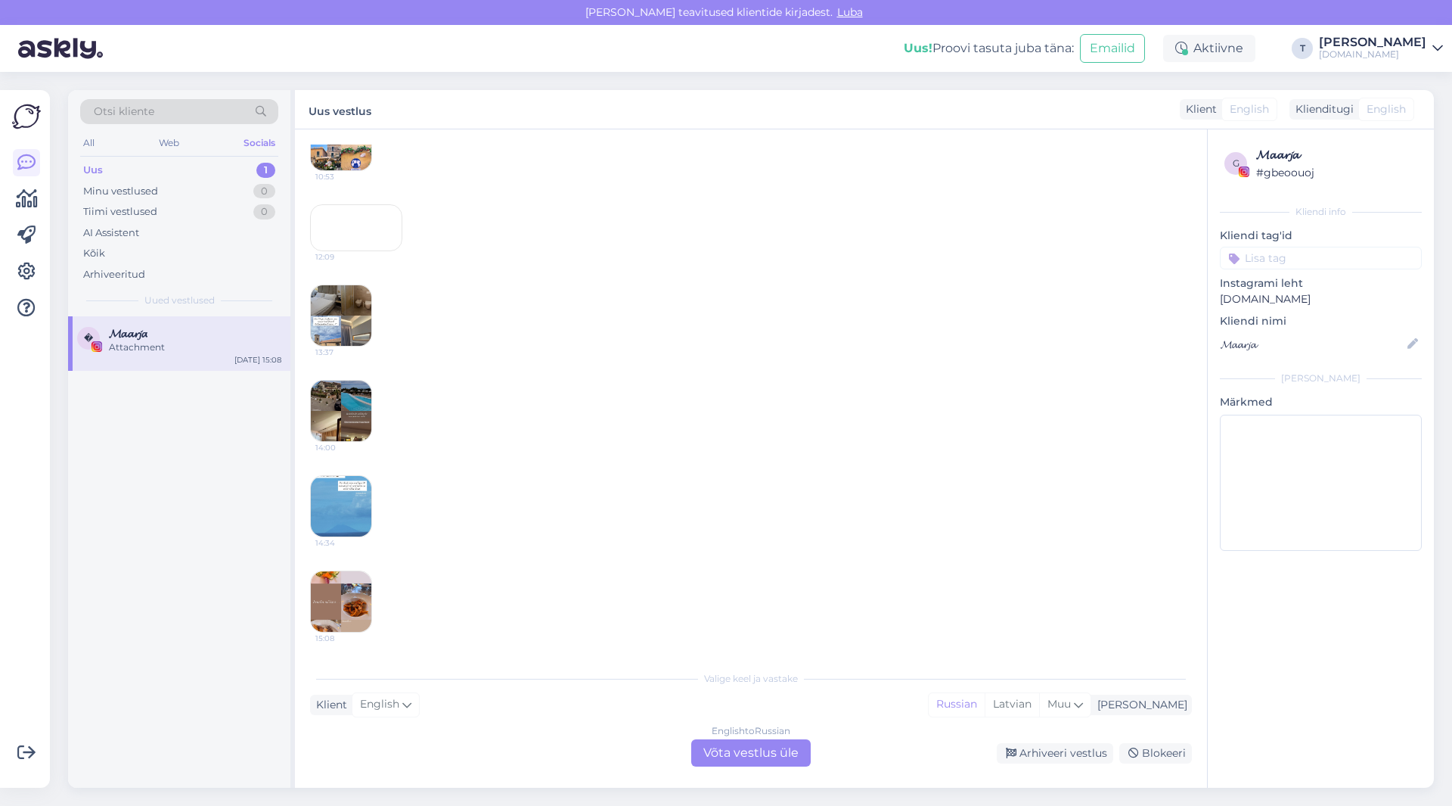
scroll to position [594, 0]
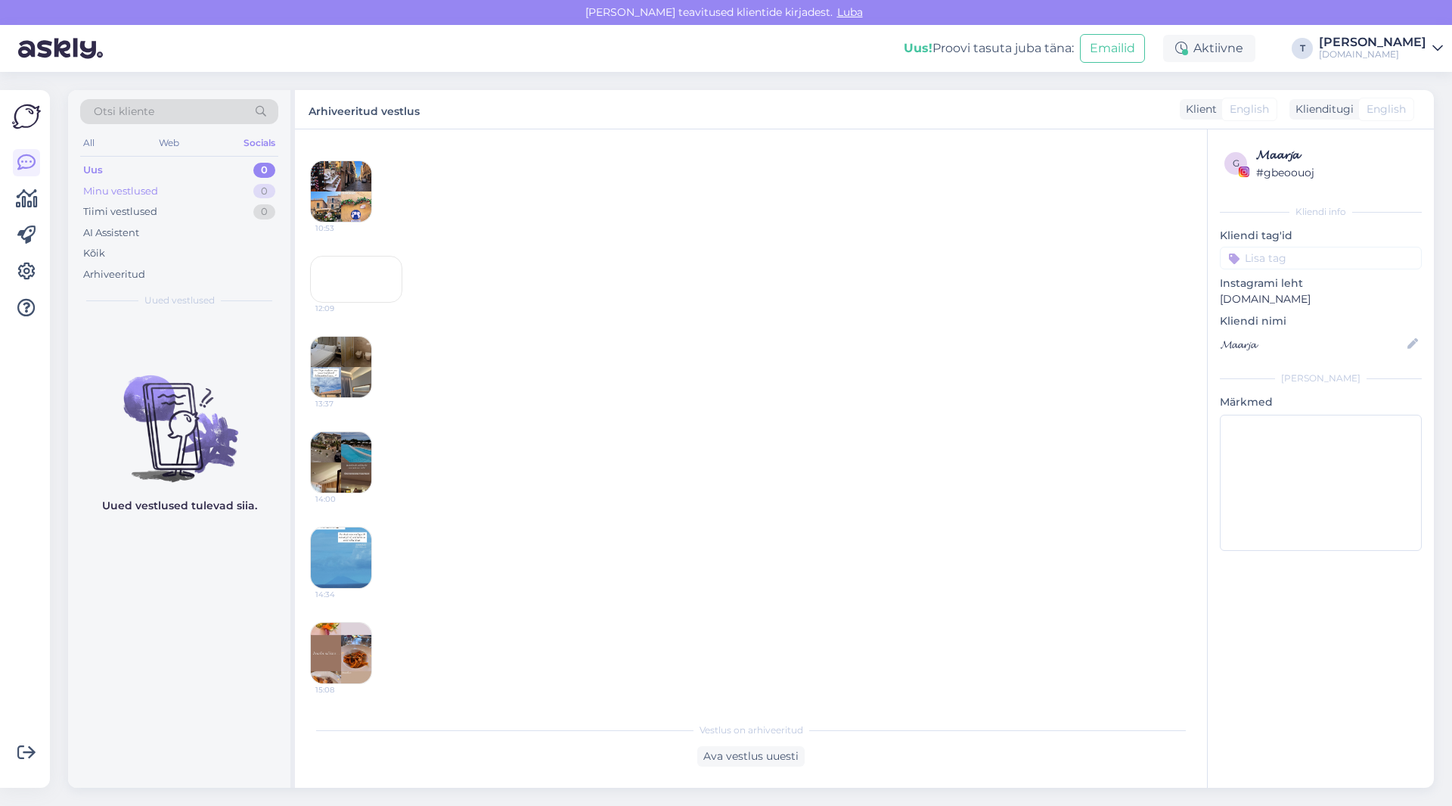
click at [208, 188] on div "Minu vestlused 0" at bounding box center [179, 191] width 198 height 21
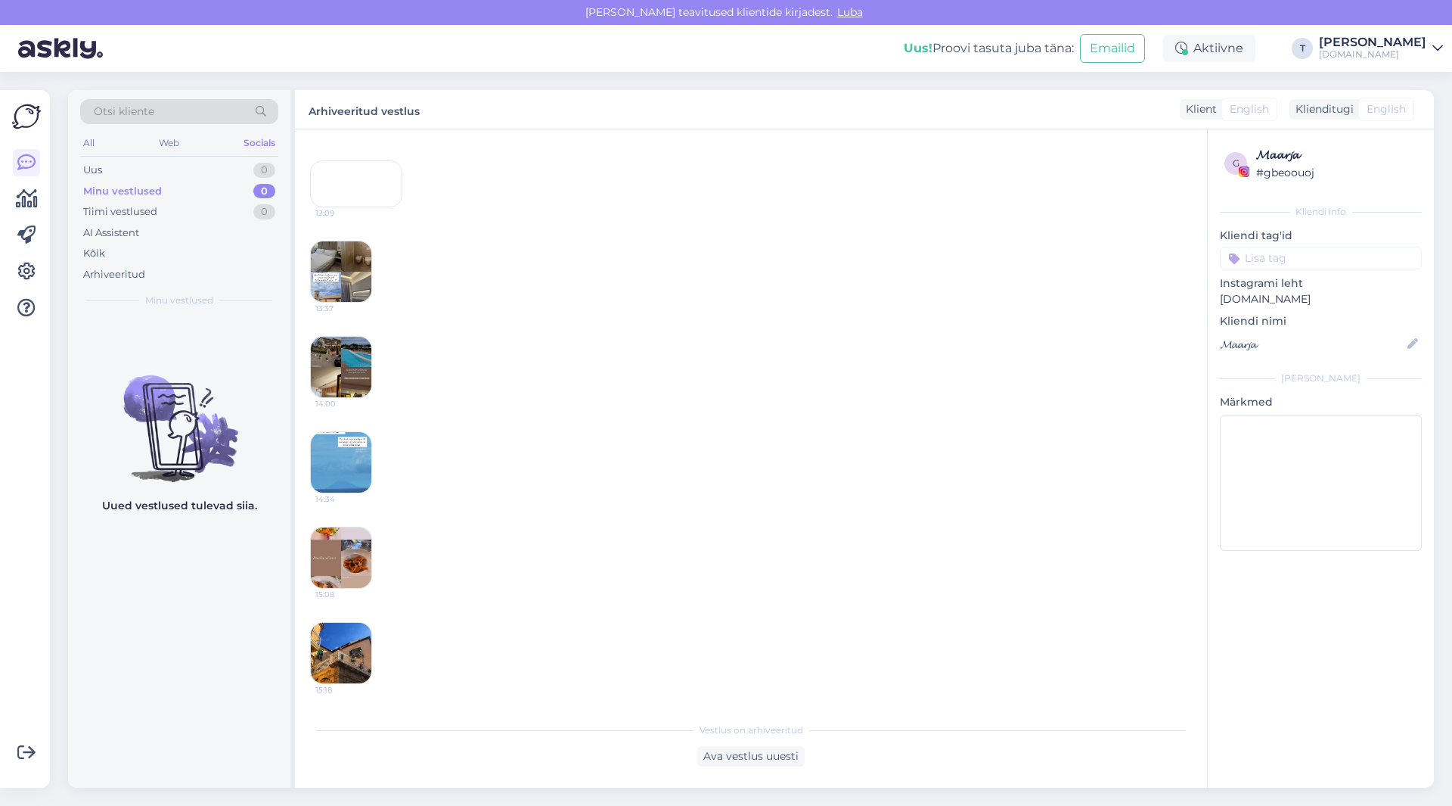
scroll to position [311, 0]
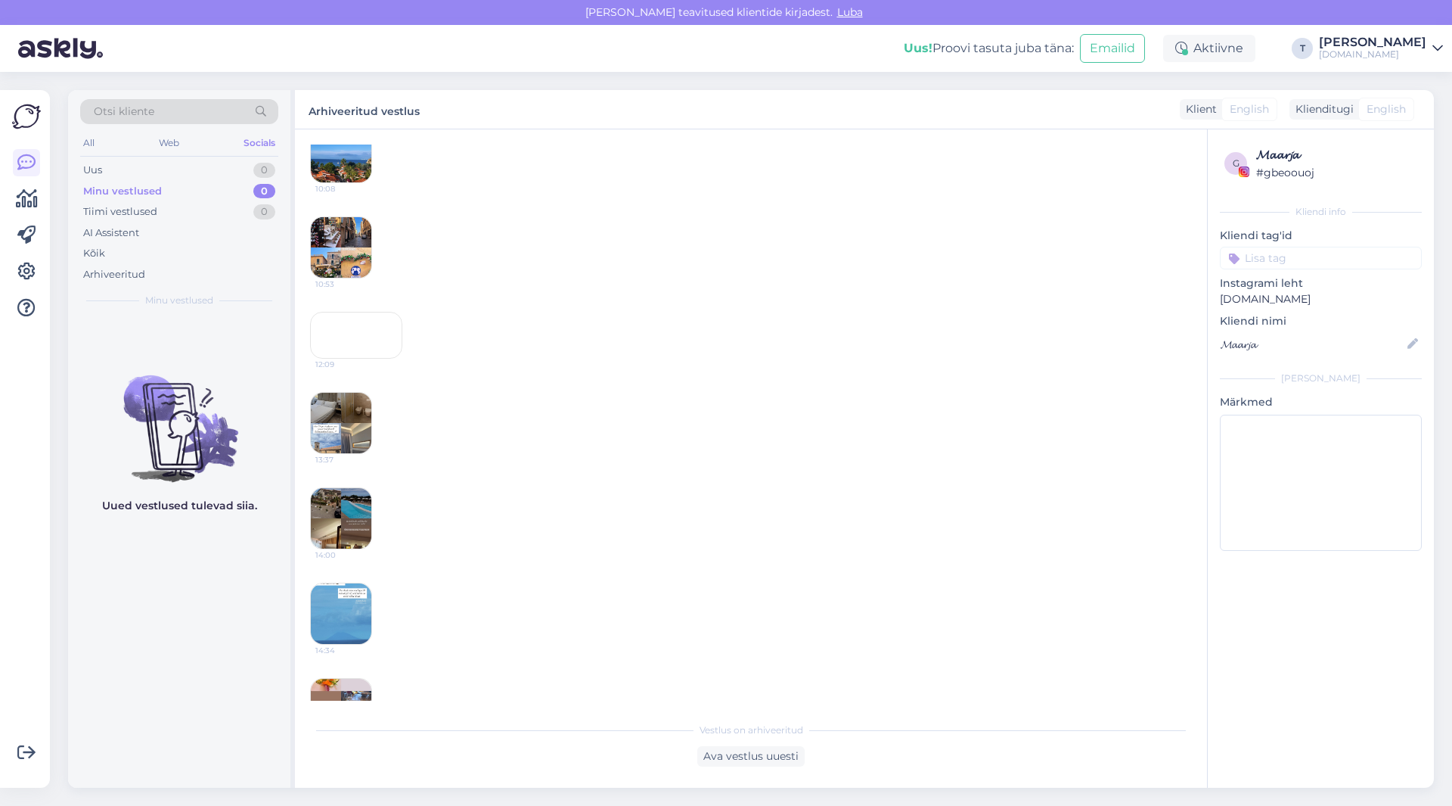
click at [165, 191] on div "Minu vestlused 0" at bounding box center [179, 191] width 198 height 21
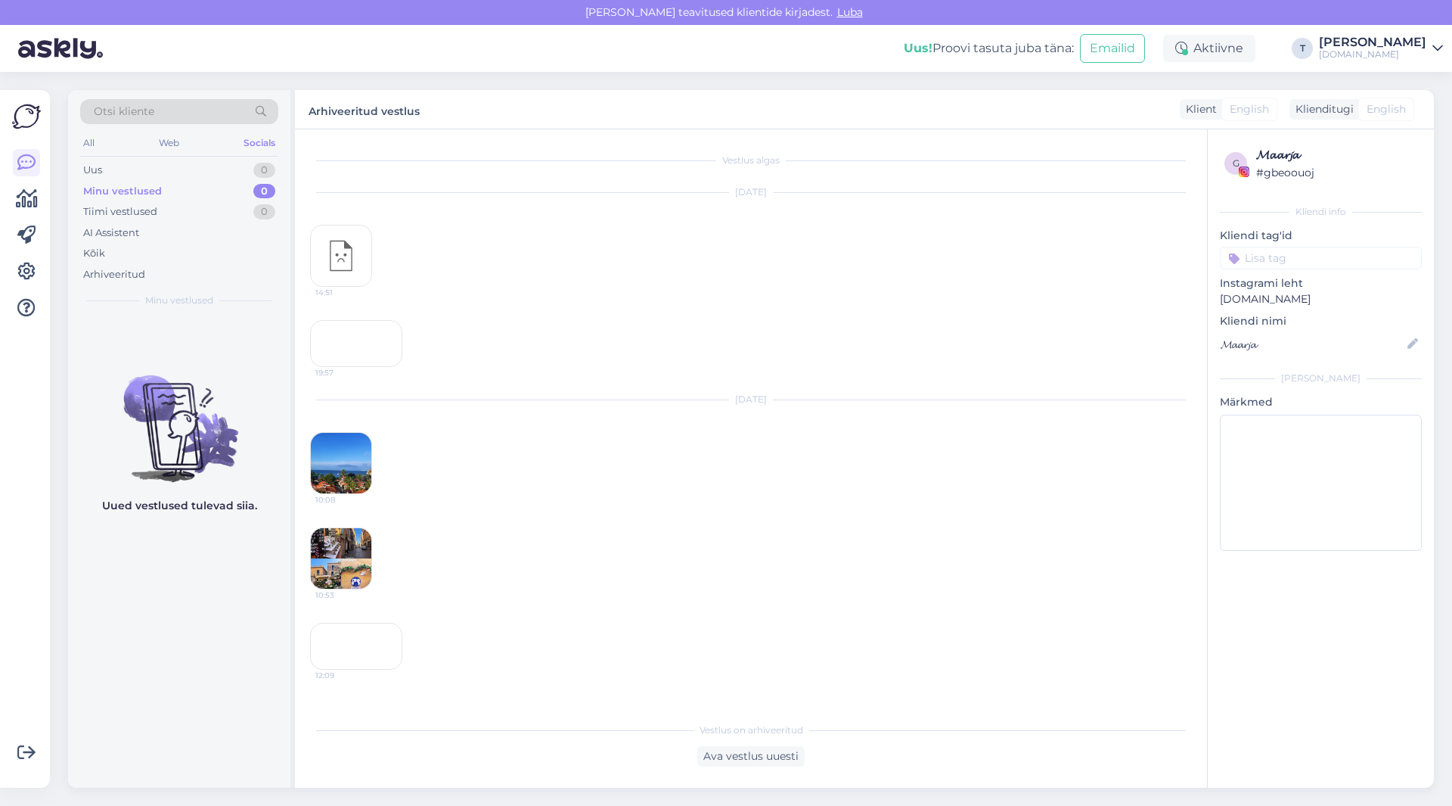
click at [152, 188] on div "Minu vestlused" at bounding box center [122, 191] width 79 height 15
click at [151, 184] on div "Minu vestlused" at bounding box center [122, 191] width 79 height 15
click at [164, 197] on div "Minu vestlused 0" at bounding box center [179, 191] width 198 height 21
click at [169, 144] on div "Web" at bounding box center [169, 143] width 26 height 20
click at [175, 169] on div "Uus 2" at bounding box center [179, 170] width 198 height 21
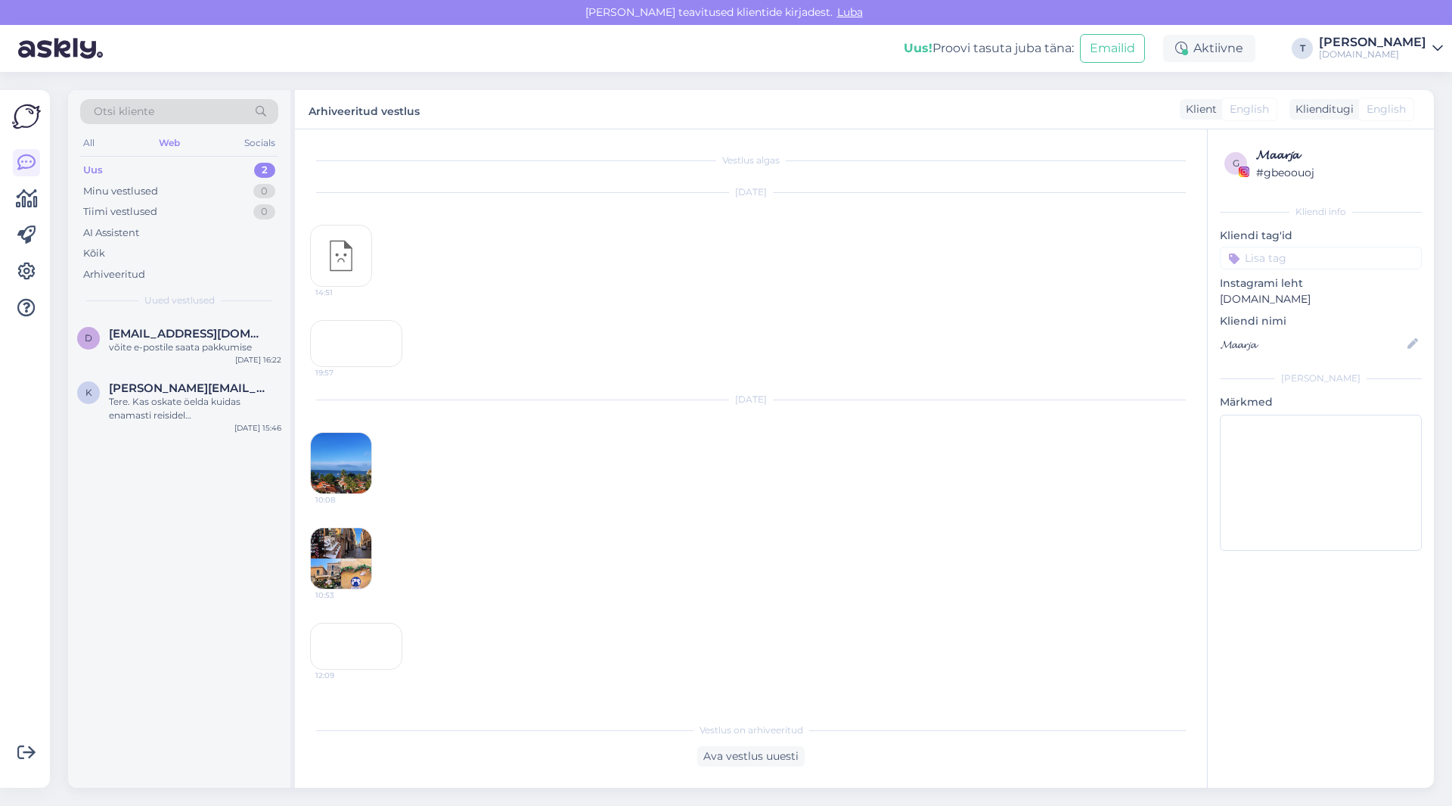
scroll to position [784, 0]
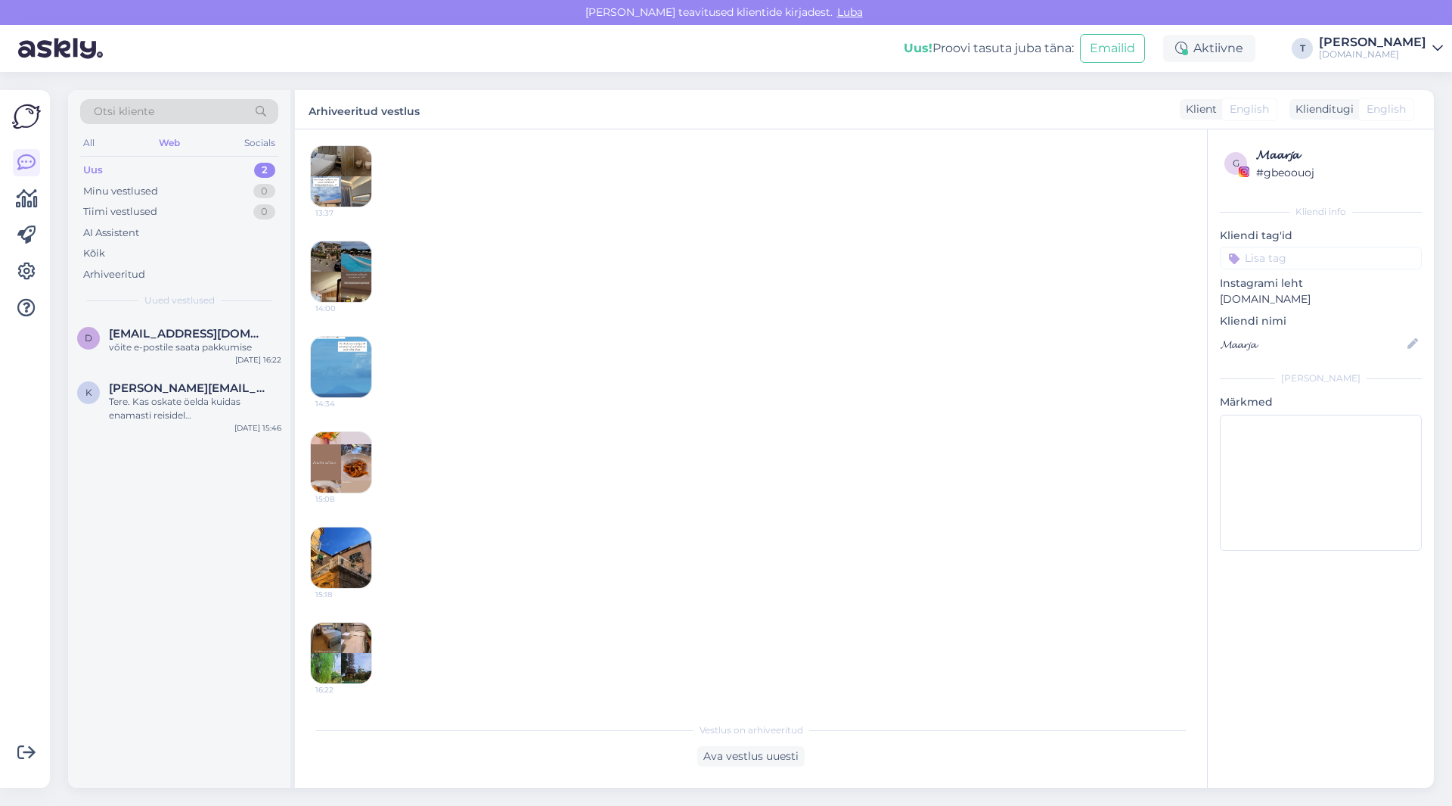
click at [146, 172] on div "Uus 2" at bounding box center [179, 170] width 198 height 21
